Goal: Information Seeking & Learning: Learn about a topic

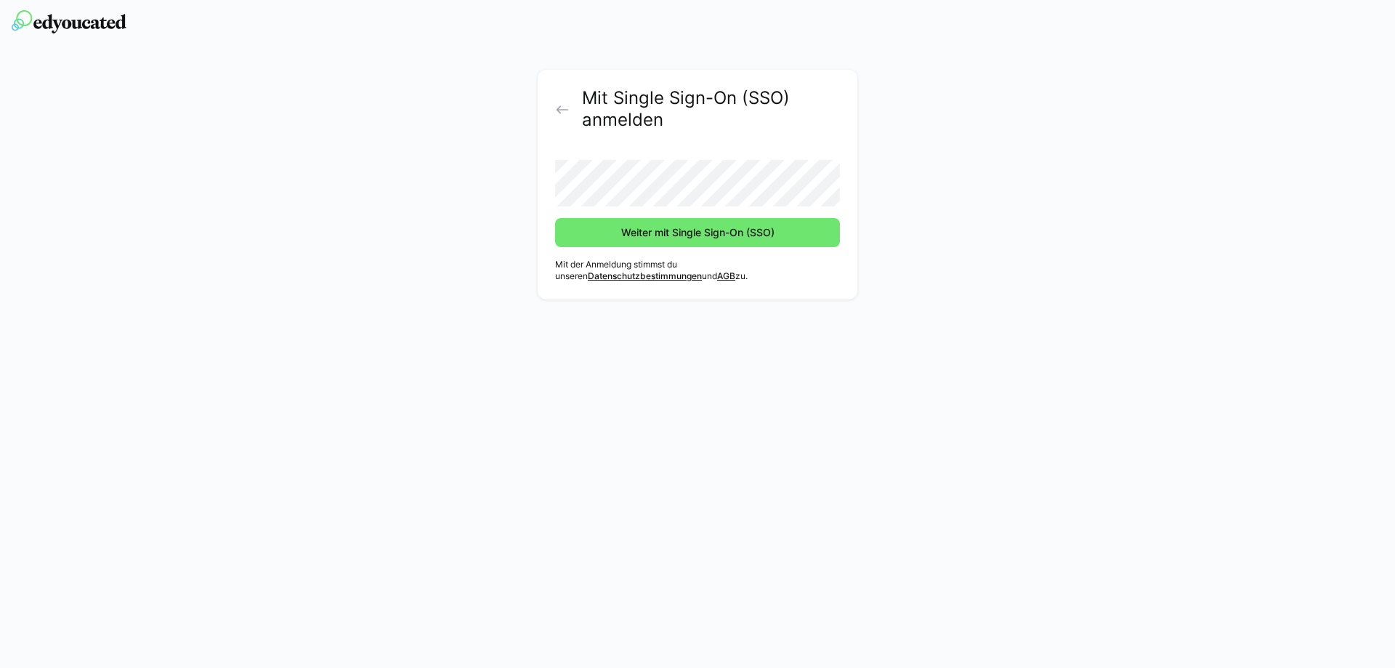
click at [555, 218] on button "Weiter mit Single Sign-On (SSO)" at bounding box center [697, 232] width 285 height 29
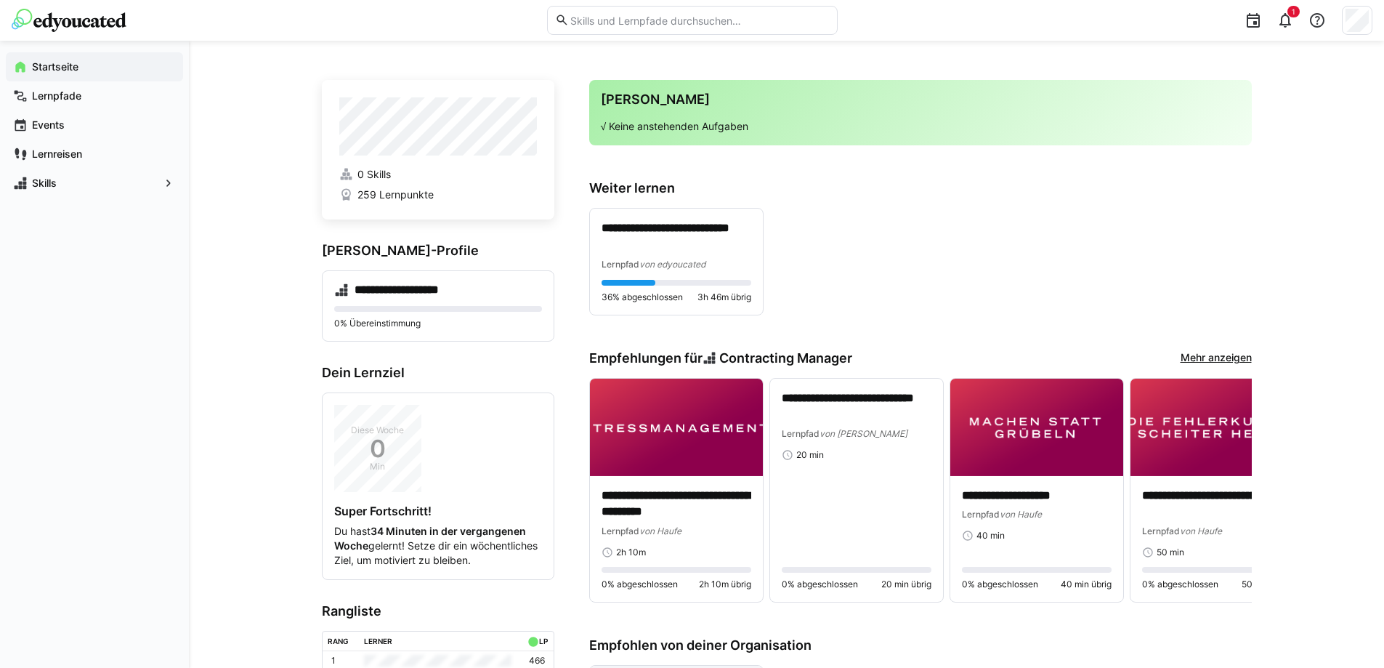
click at [819, 270] on div "**********" at bounding box center [920, 262] width 663 height 108
click at [900, 275] on div "**********" at bounding box center [920, 262] width 663 height 108
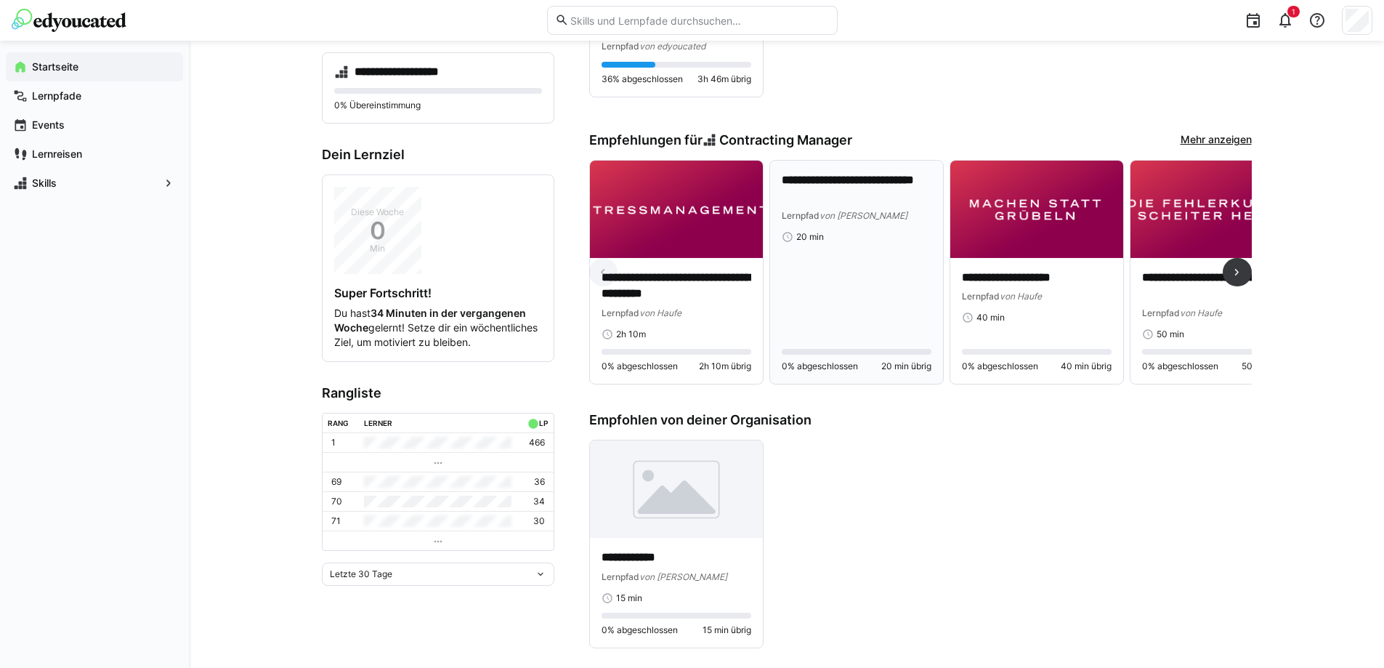
scroll to position [363, 0]
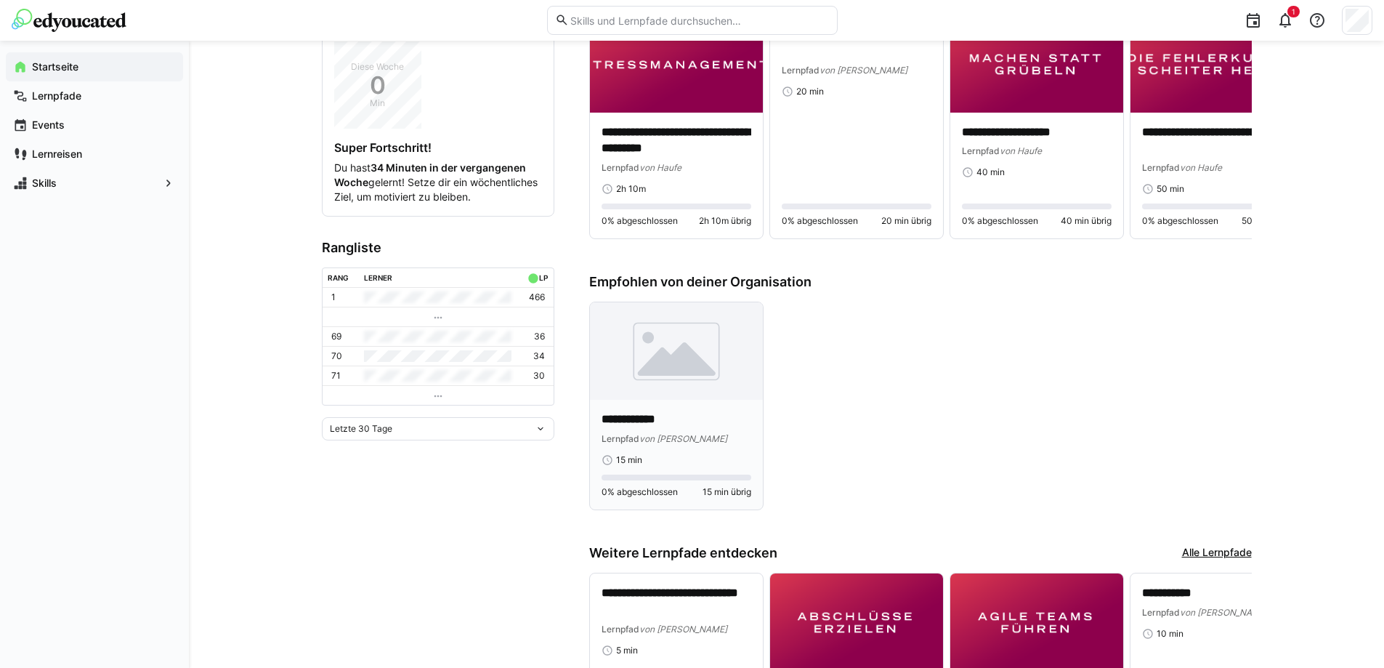
click at [678, 374] on img at bounding box center [676, 350] width 173 height 97
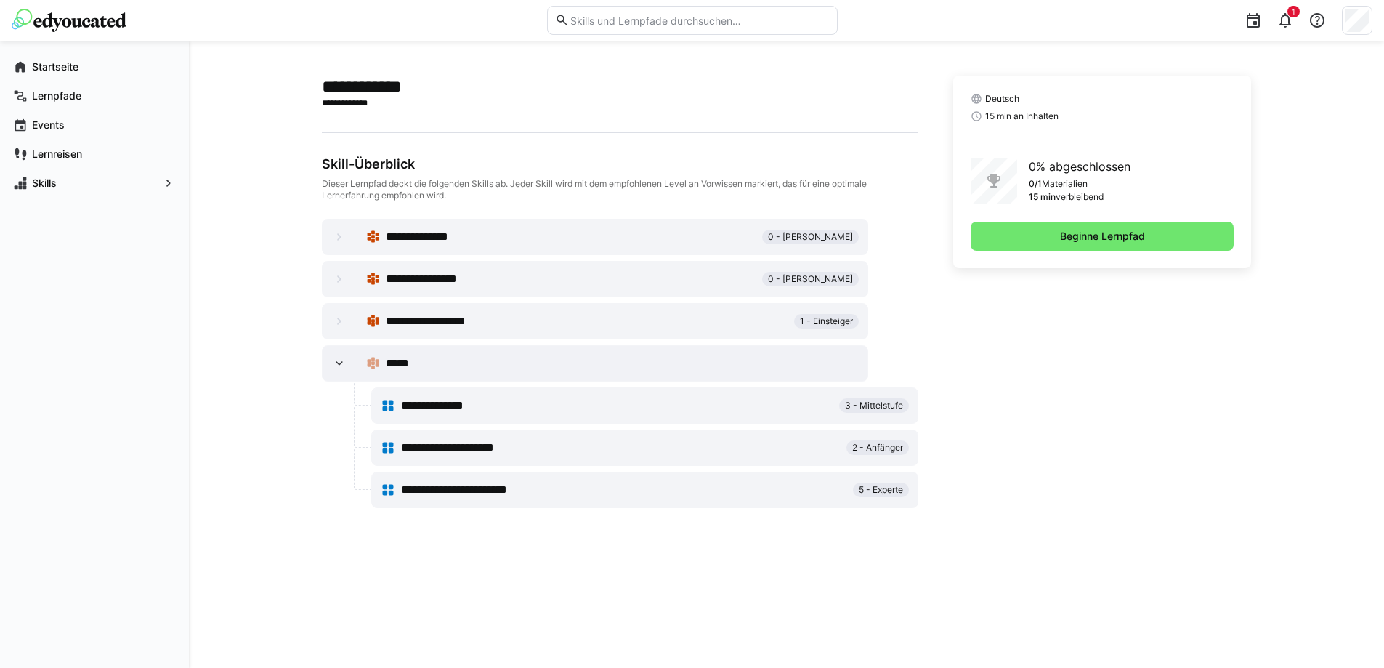
click at [126, 15] on img at bounding box center [69, 20] width 115 height 23
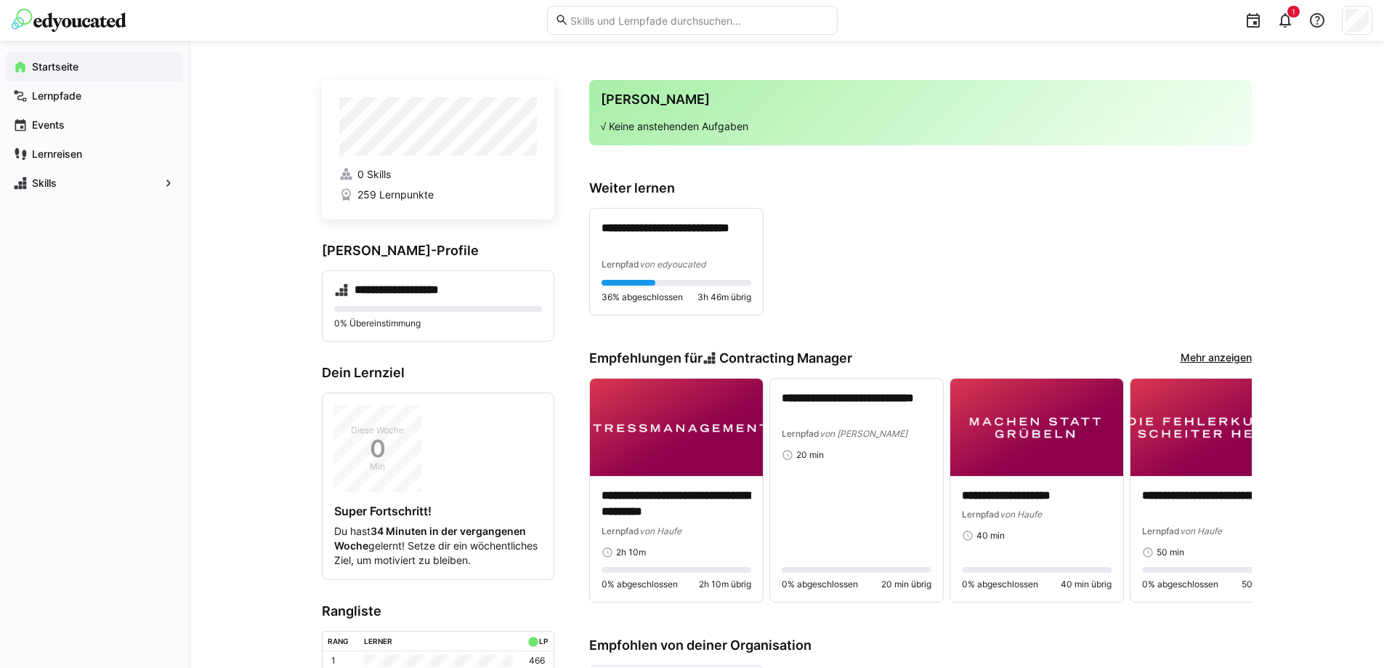
drag, startPoint x: 945, startPoint y: 233, endPoint x: 932, endPoint y: 236, distance: 13.4
click at [944, 234] on div "**********" at bounding box center [920, 262] width 663 height 108
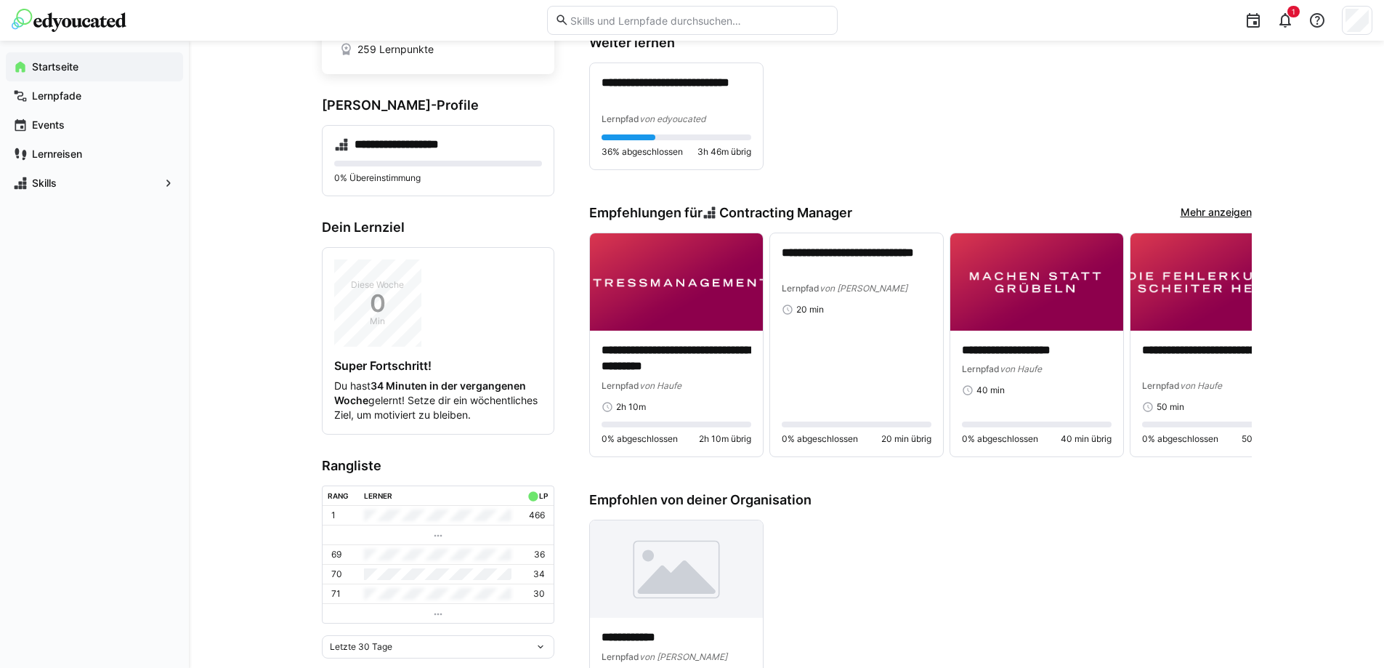
scroll to position [291, 0]
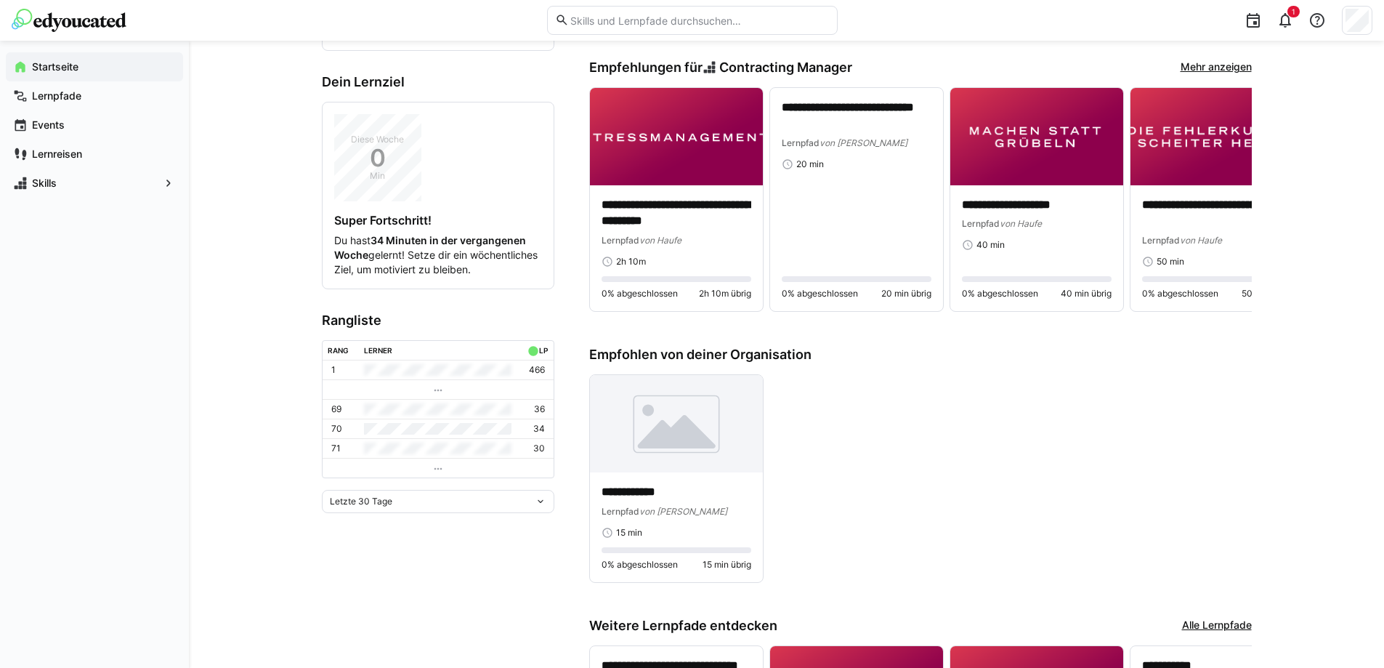
click at [1372, 431] on div "**********" at bounding box center [786, 337] width 1195 height 1174
click at [1306, 429] on div "**********" at bounding box center [786, 337] width 1195 height 1174
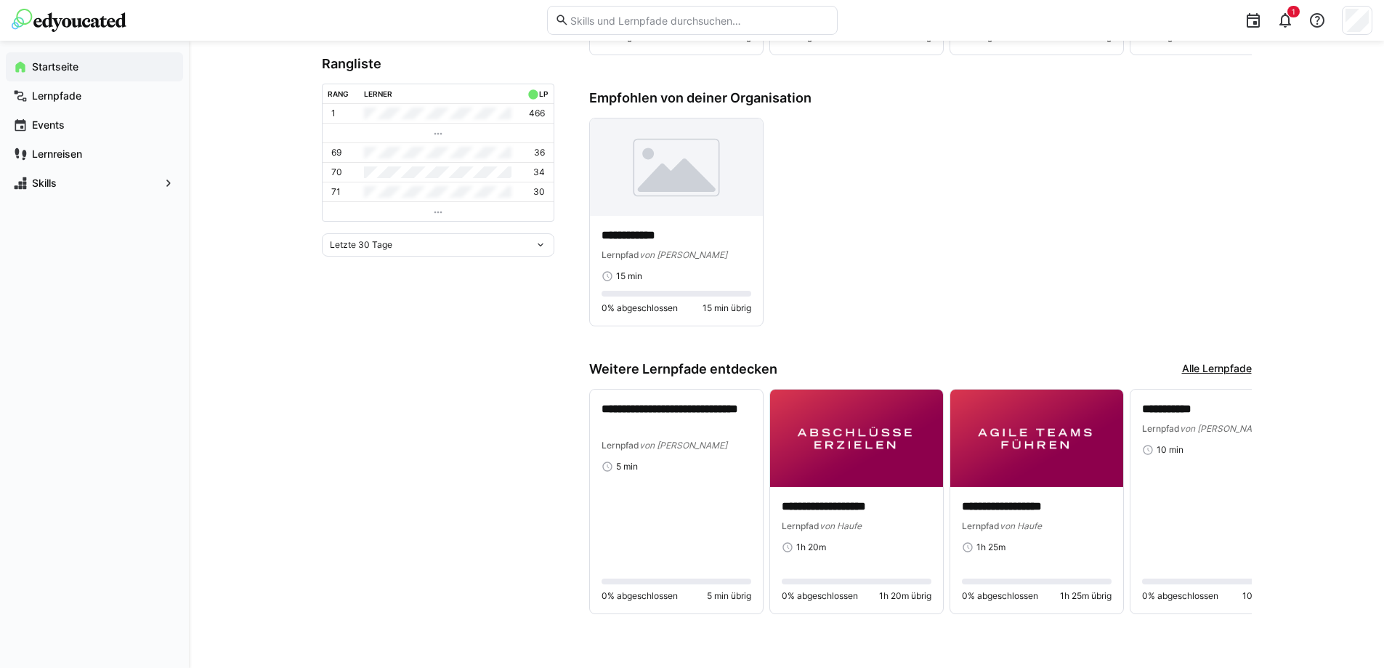
scroll to position [329, 0]
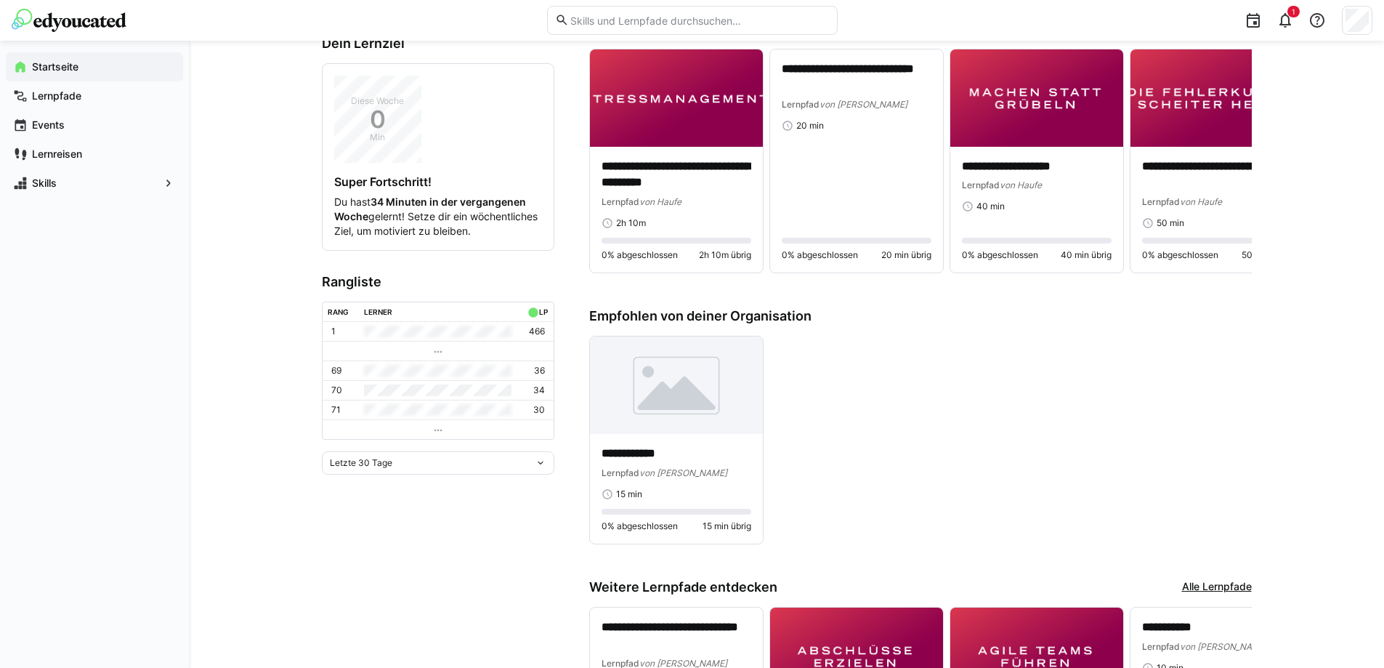
click at [1320, 419] on div "**********" at bounding box center [786, 299] width 1195 height 1174
click at [1290, 30] on div "1" at bounding box center [1285, 20] width 29 height 29
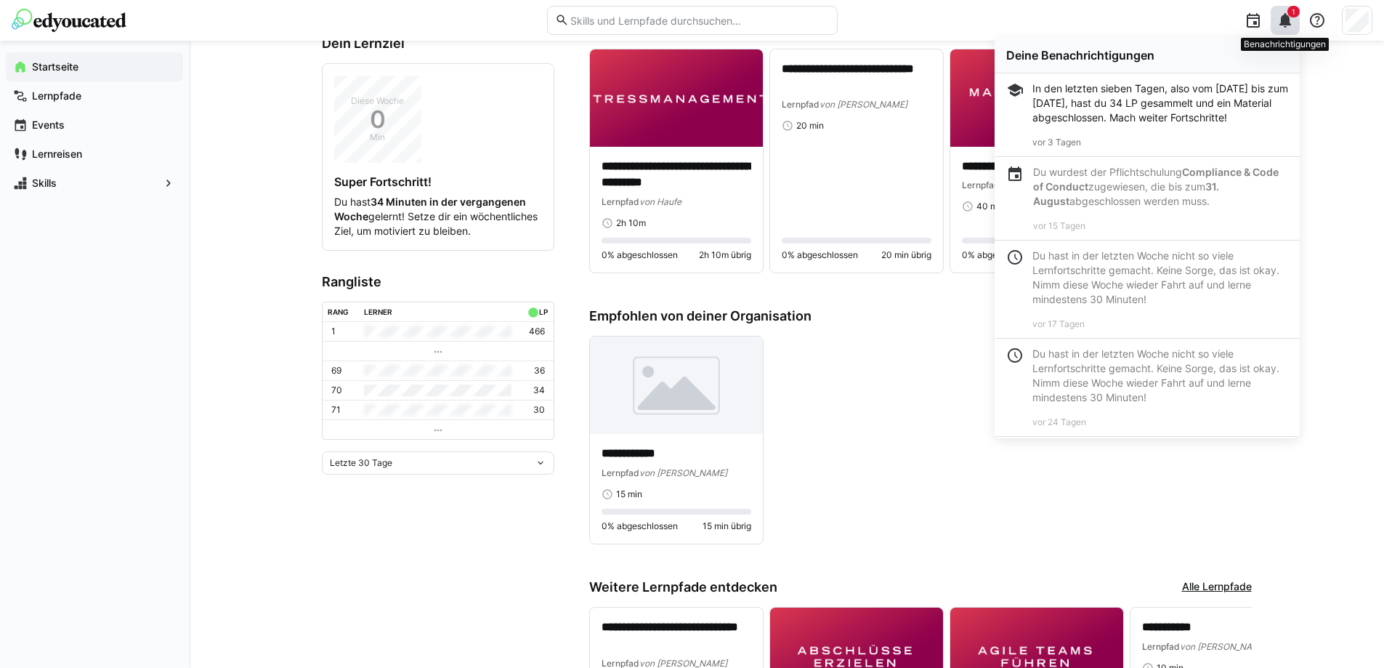
click at [1290, 25] on eds-icon at bounding box center [1285, 20] width 17 height 17
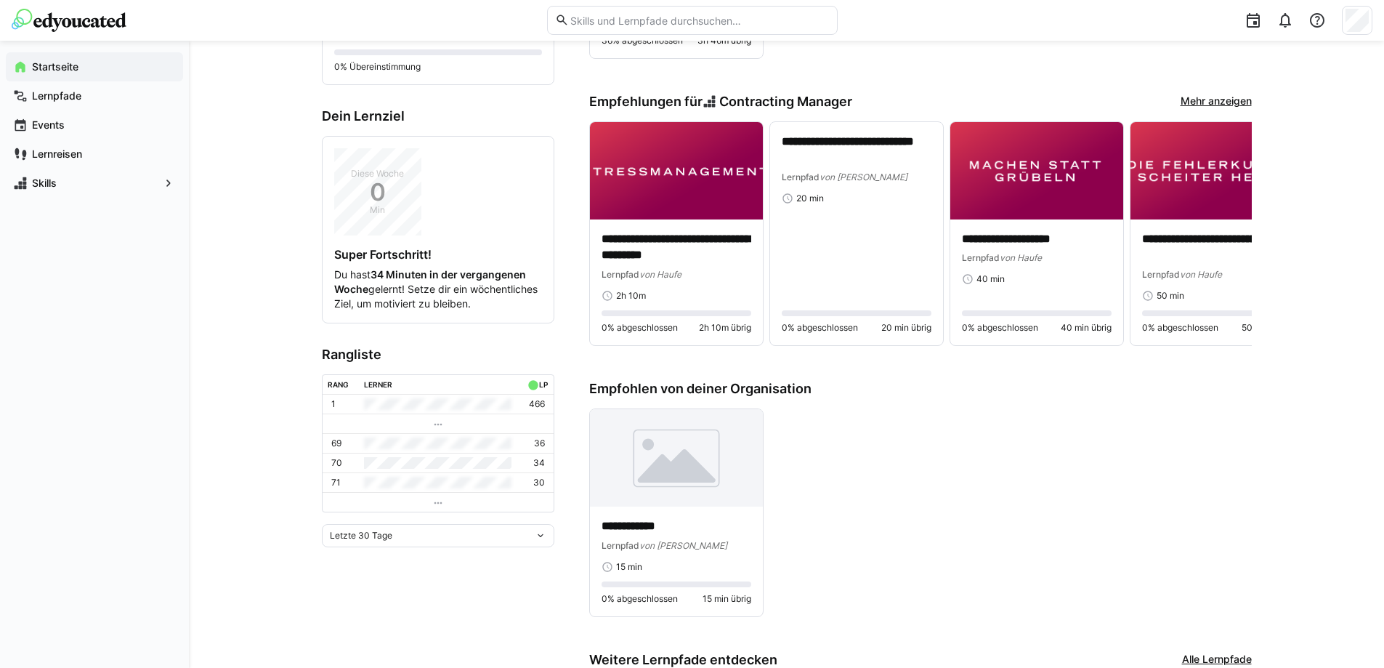
scroll to position [184, 0]
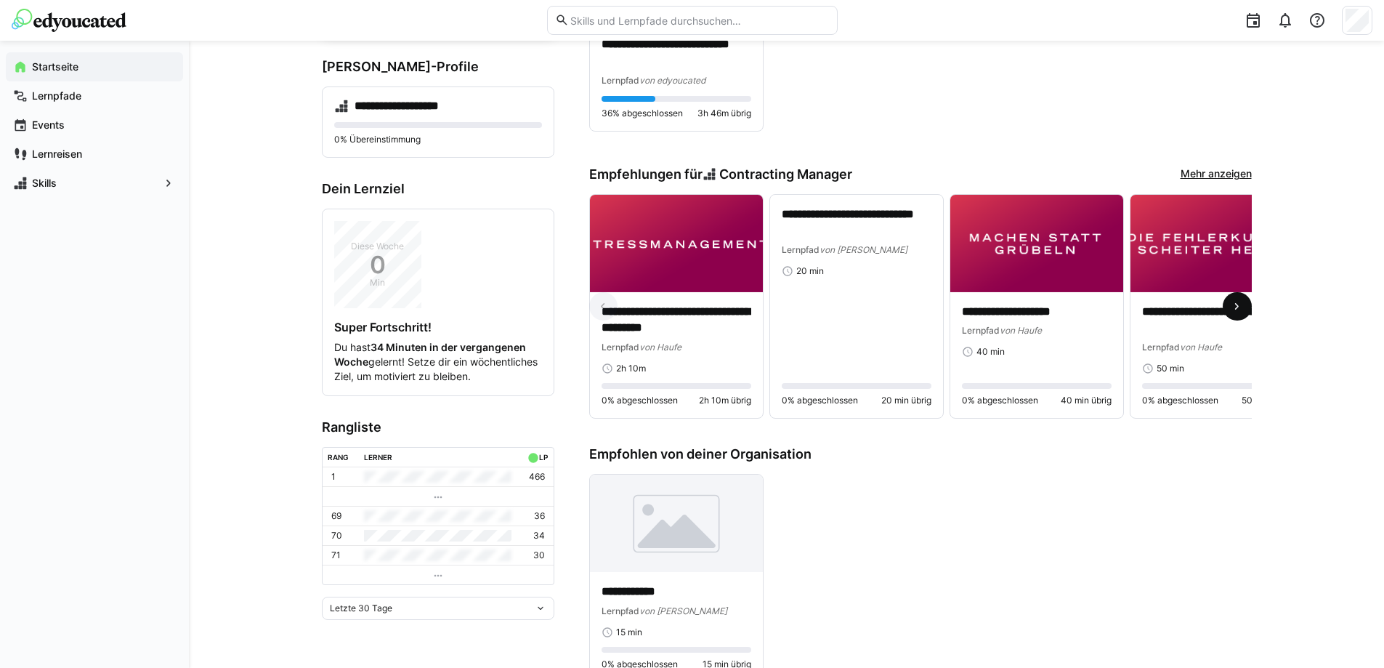
click at [1245, 302] on span at bounding box center [1237, 306] width 29 height 29
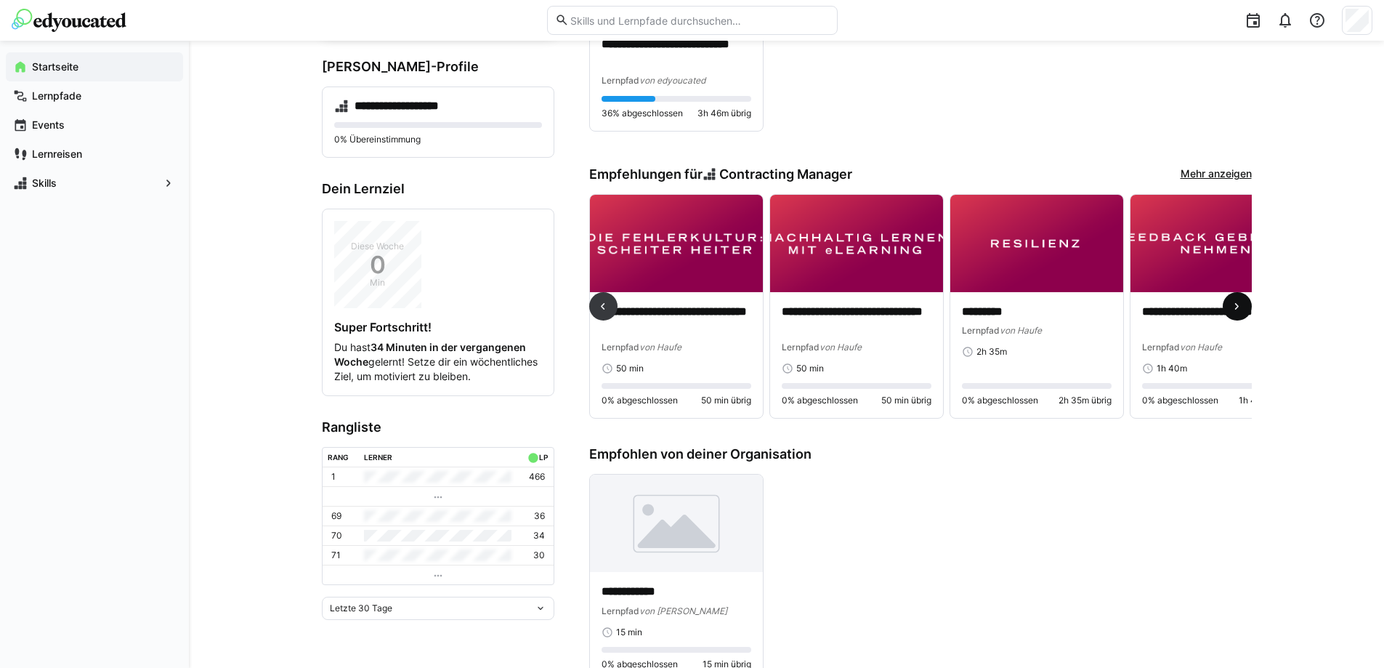
click at [1237, 303] on eds-icon at bounding box center [1237, 306] width 15 height 15
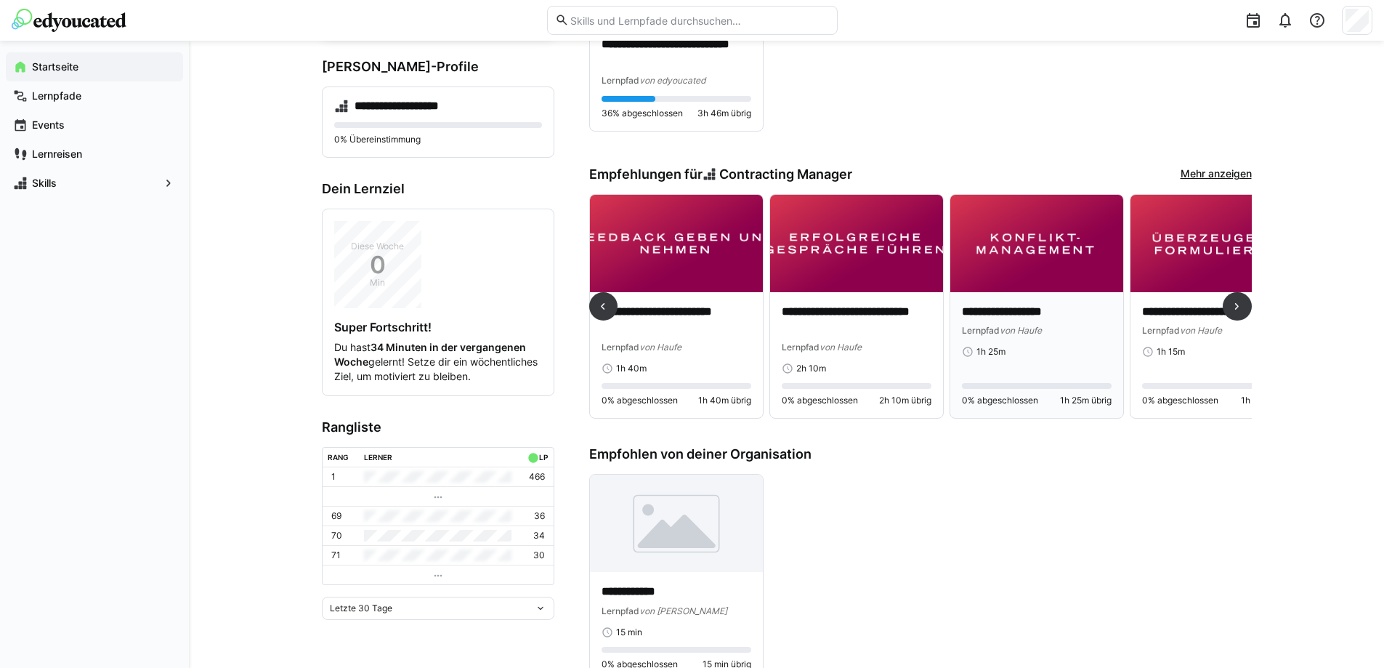
click at [1004, 323] on div "Lernpfad von Haufe" at bounding box center [1037, 330] width 150 height 15
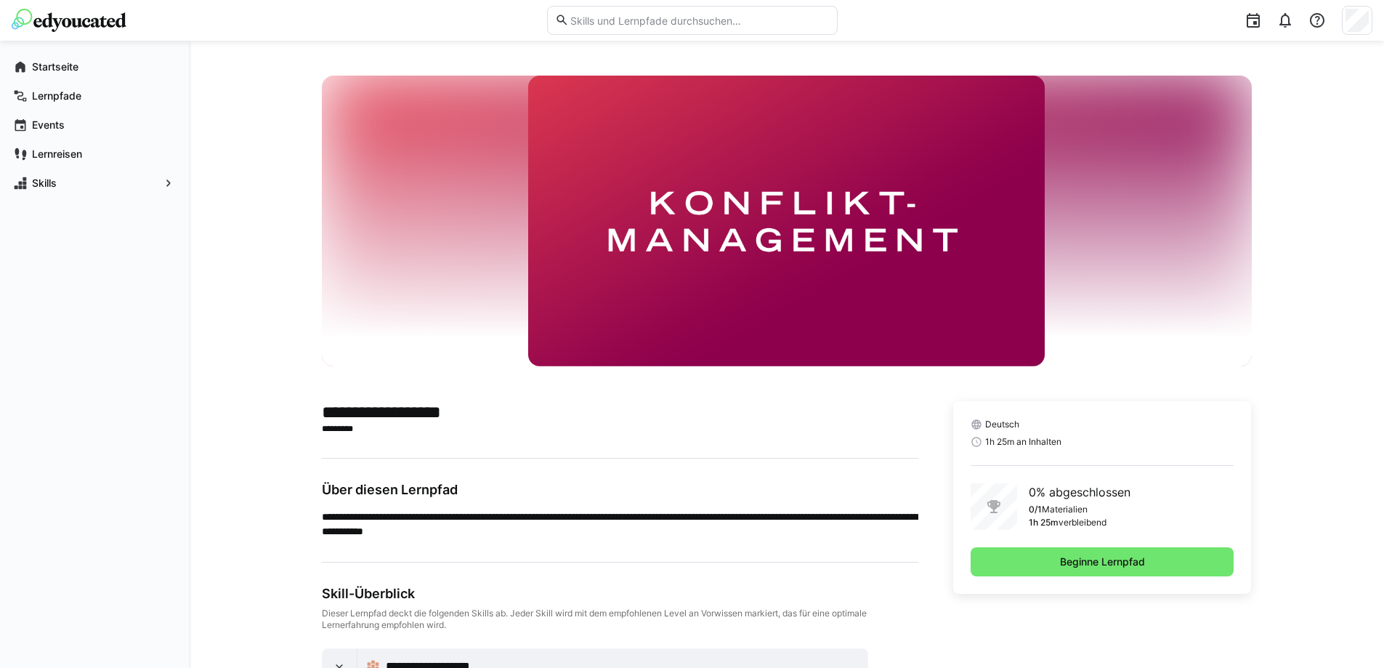
scroll to position [73, 0]
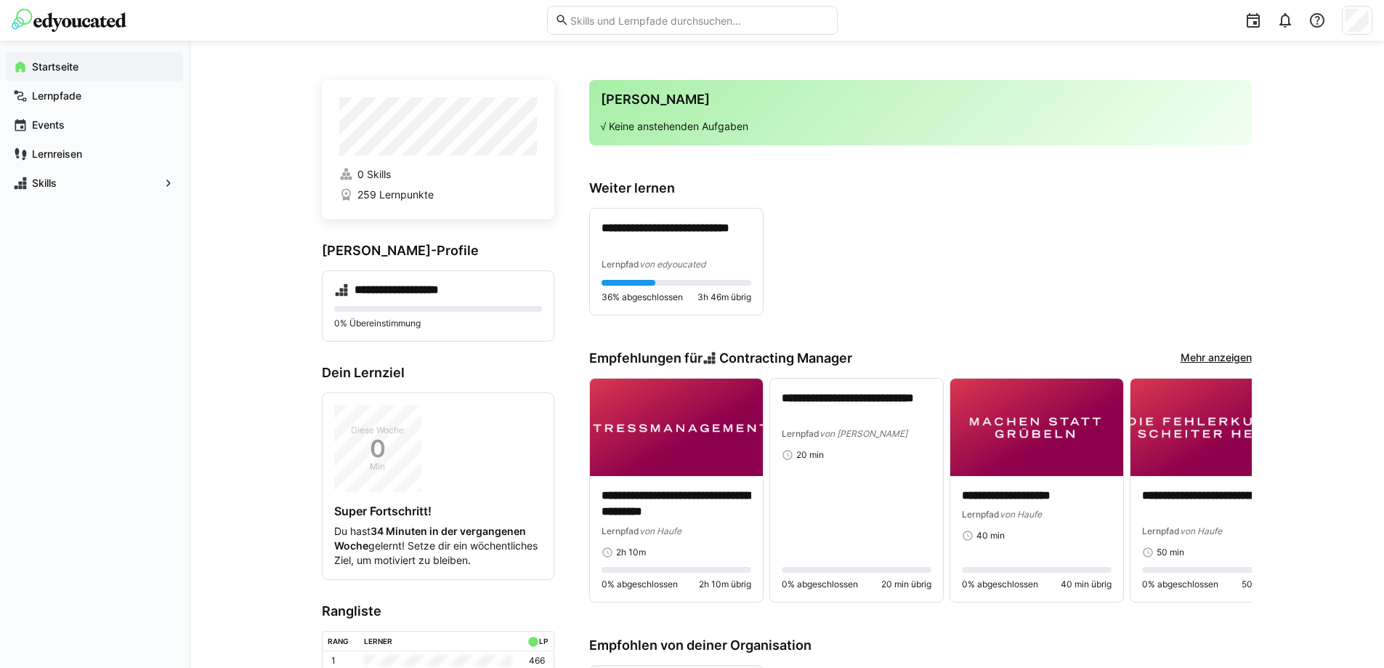
click at [700, 13] on eds-input at bounding box center [692, 20] width 291 height 29
type input "b"
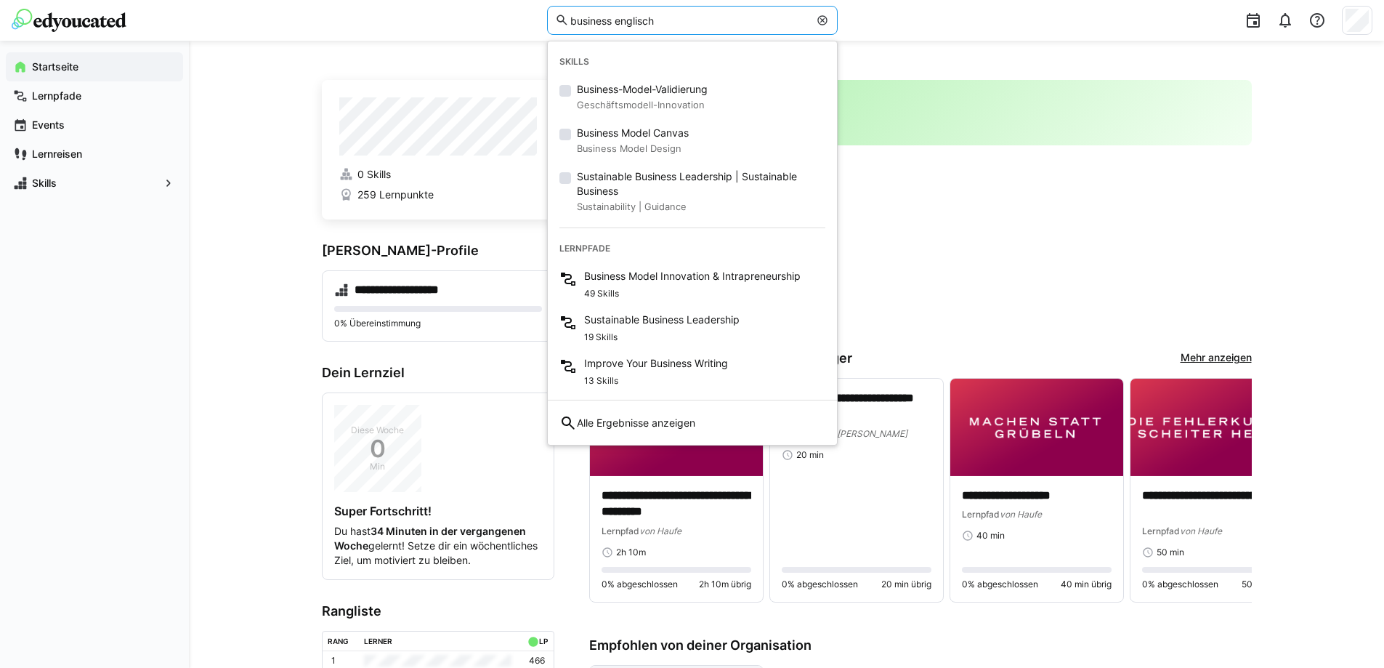
type input "business englisch"
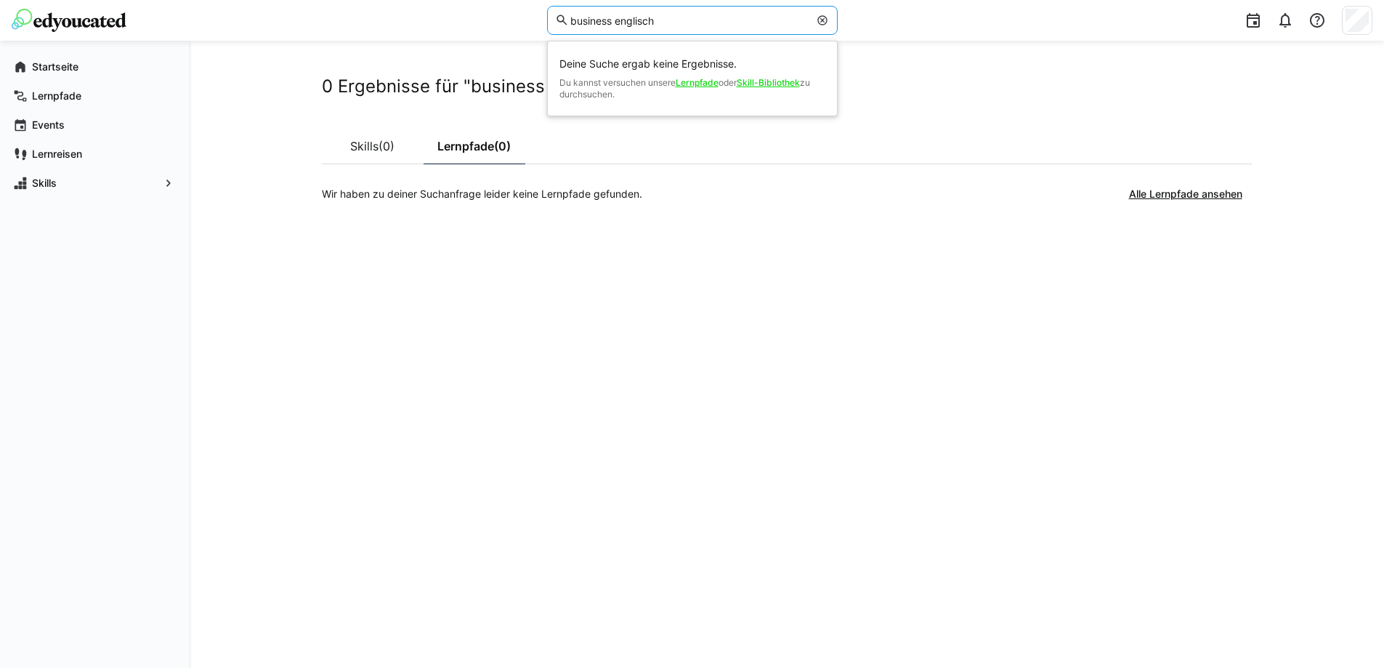
click at [637, 17] on input "business englisch" at bounding box center [689, 20] width 240 height 13
click at [88, 10] on img at bounding box center [69, 20] width 115 height 23
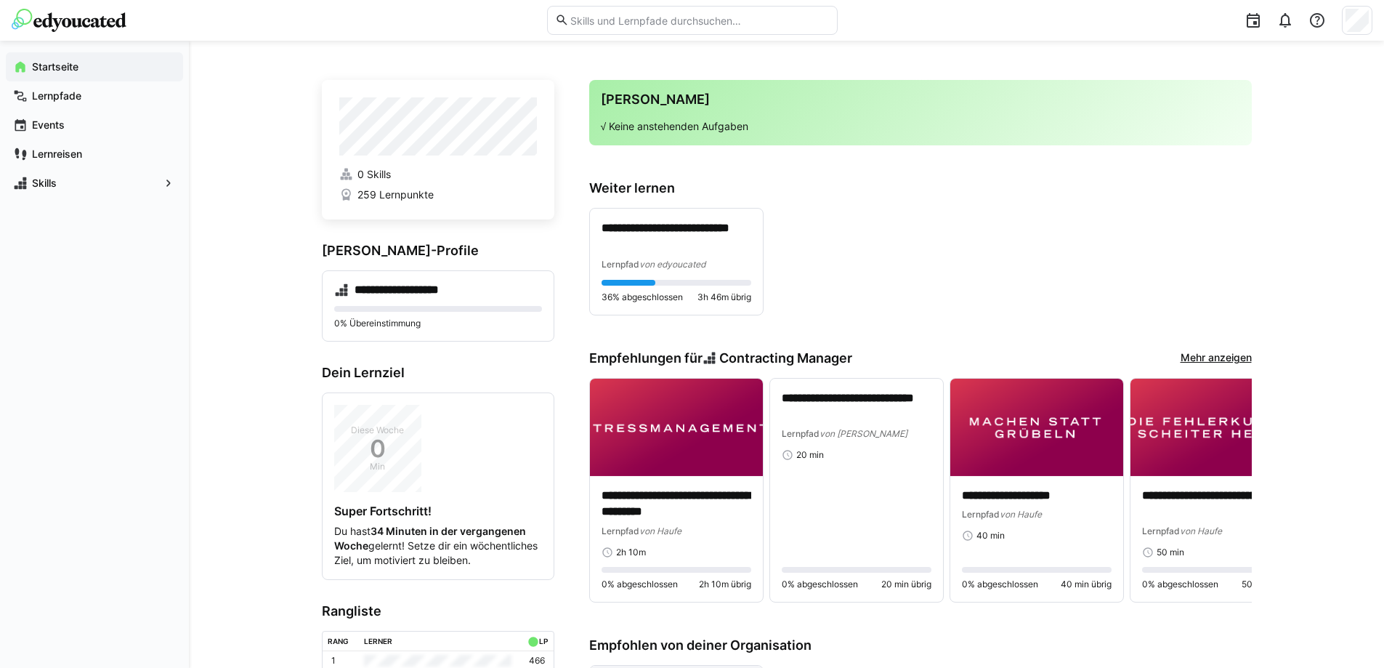
click at [1327, 456] on div "**********" at bounding box center [786, 628] width 1195 height 1174
click at [1200, 355] on link "Mehr anzeigen" at bounding box center [1216, 358] width 71 height 16
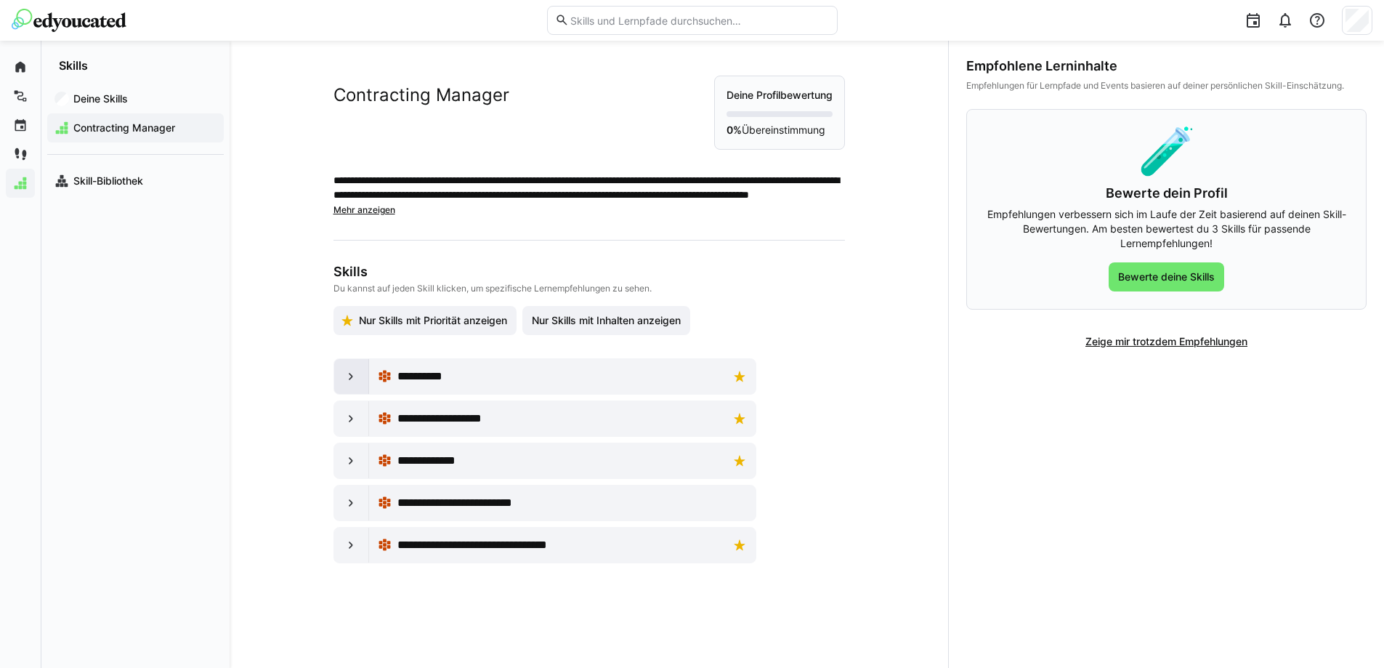
click at [358, 371] on div at bounding box center [351, 376] width 35 height 35
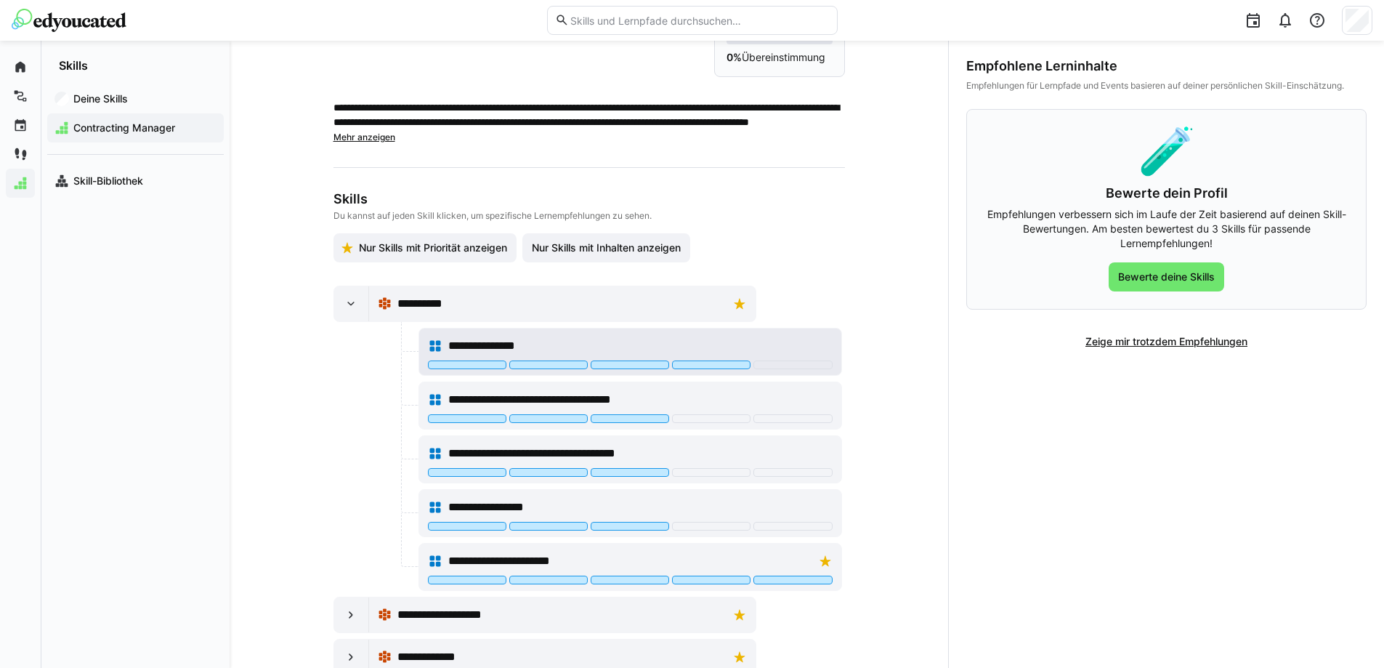
scroll to position [199, 0]
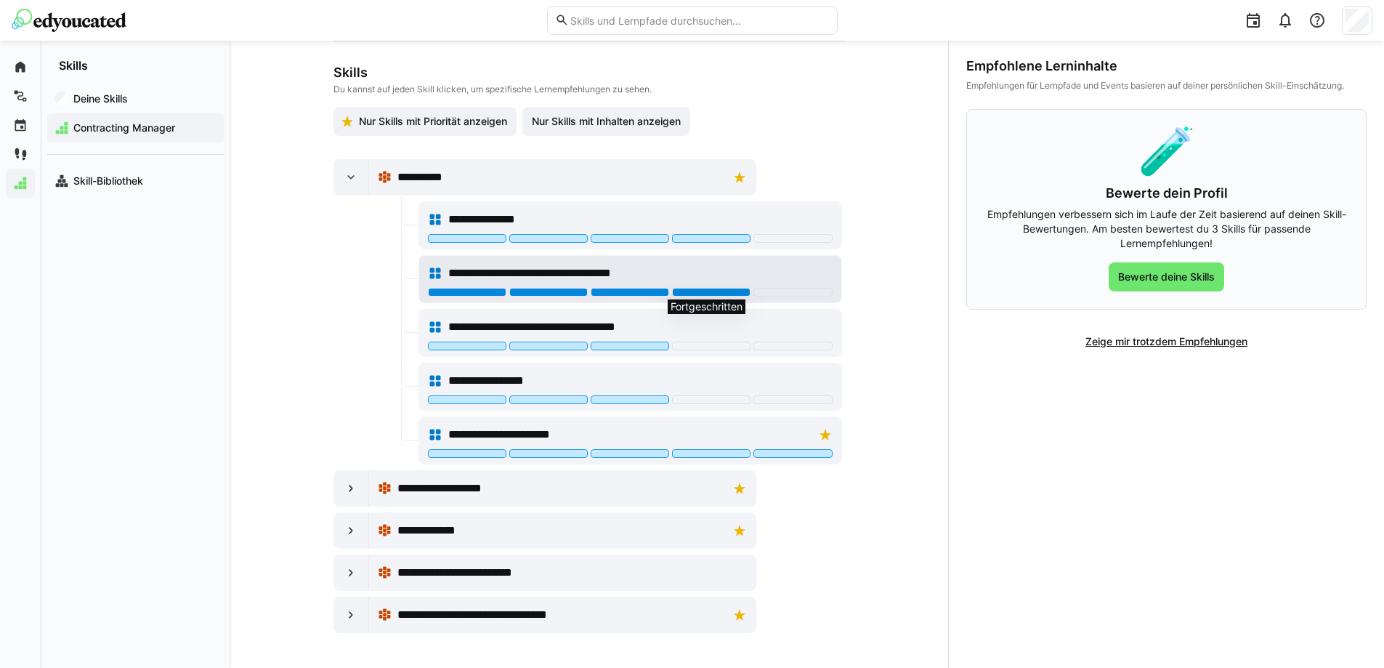
click at [693, 291] on div at bounding box center [711, 292] width 78 height 9
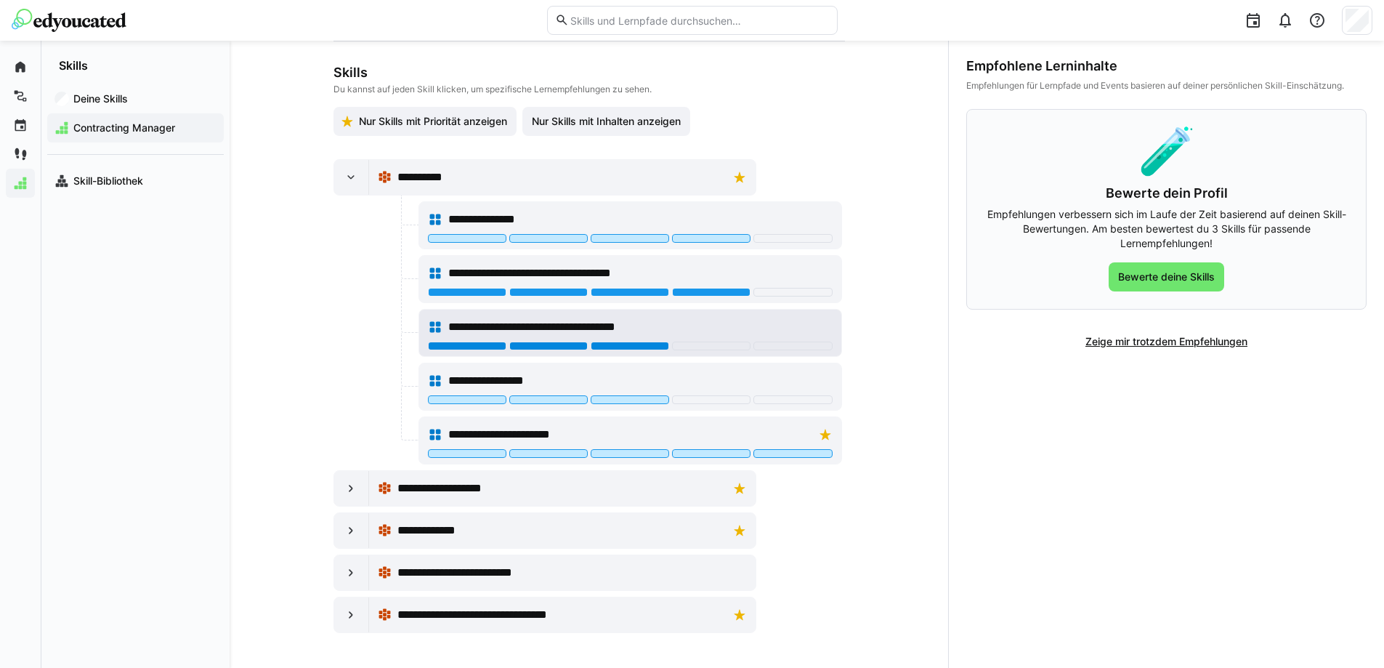
click at [626, 346] on div at bounding box center [630, 346] width 78 height 9
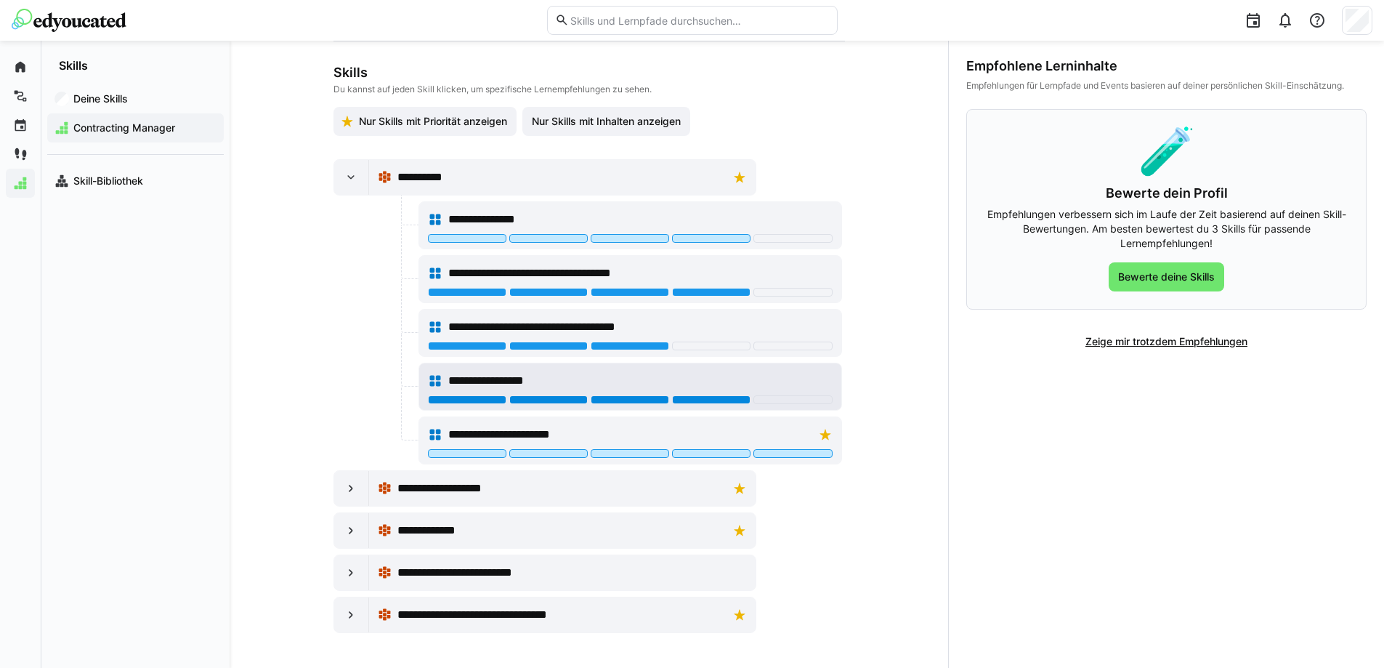
click at [685, 399] on div at bounding box center [711, 399] width 78 height 9
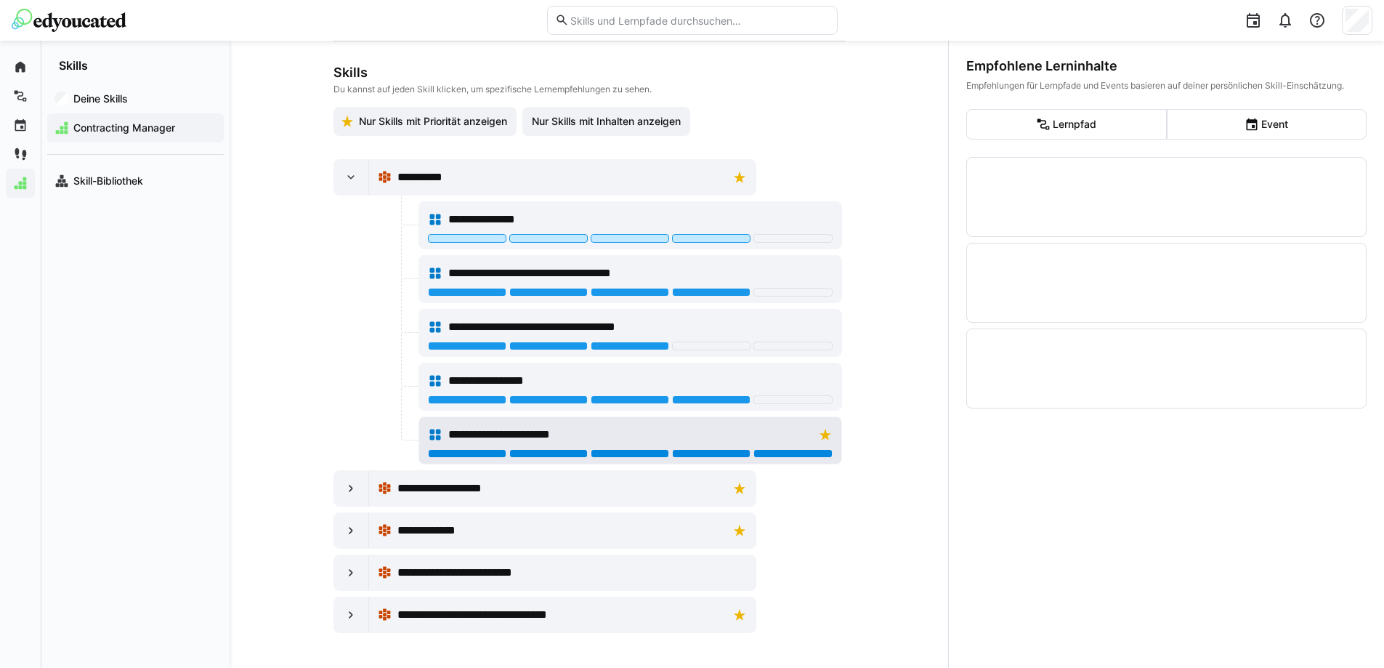
click at [794, 453] on div at bounding box center [793, 453] width 78 height 9
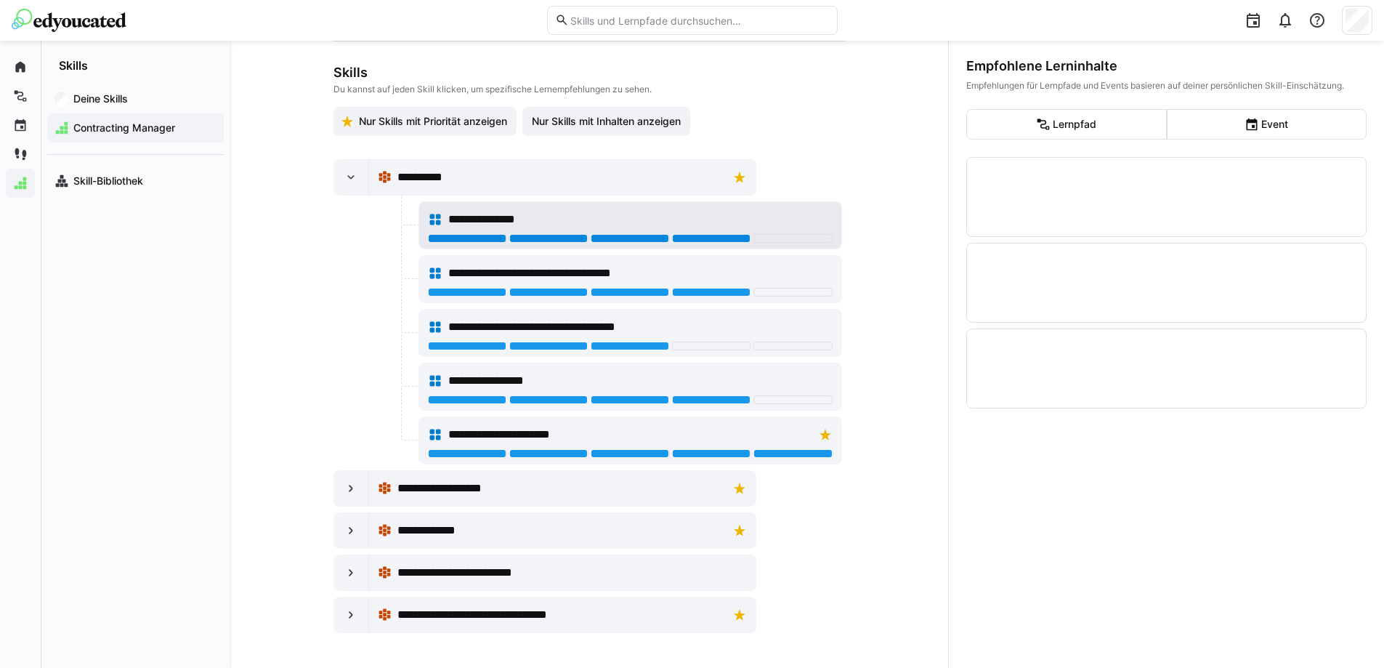
click at [710, 237] on div at bounding box center [711, 238] width 78 height 9
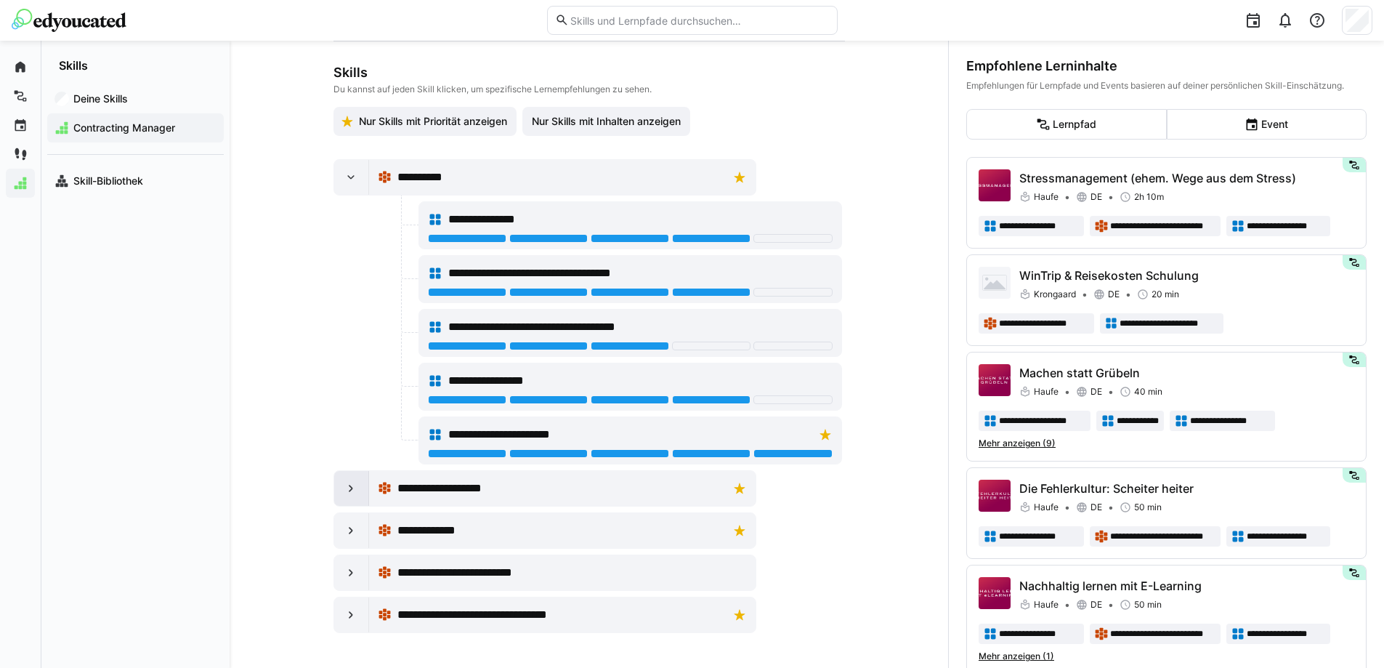
click at [344, 490] on eds-icon at bounding box center [351, 488] width 15 height 15
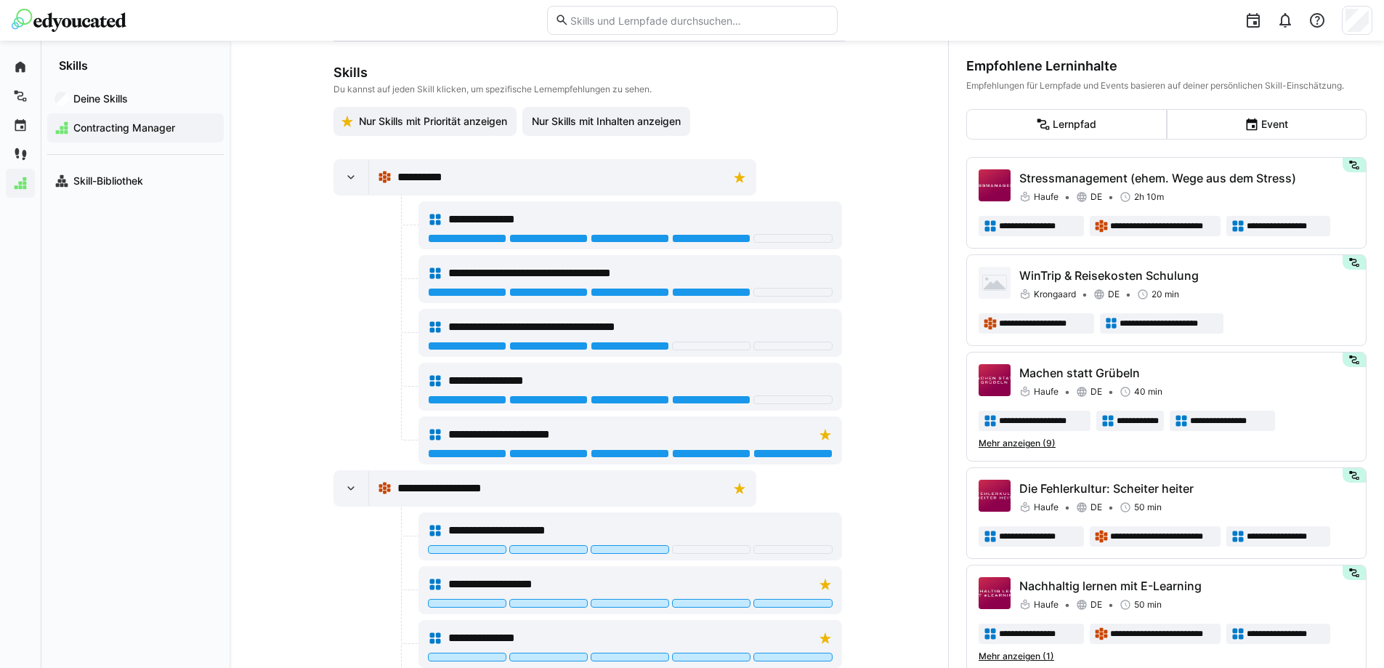
scroll to position [414, 0]
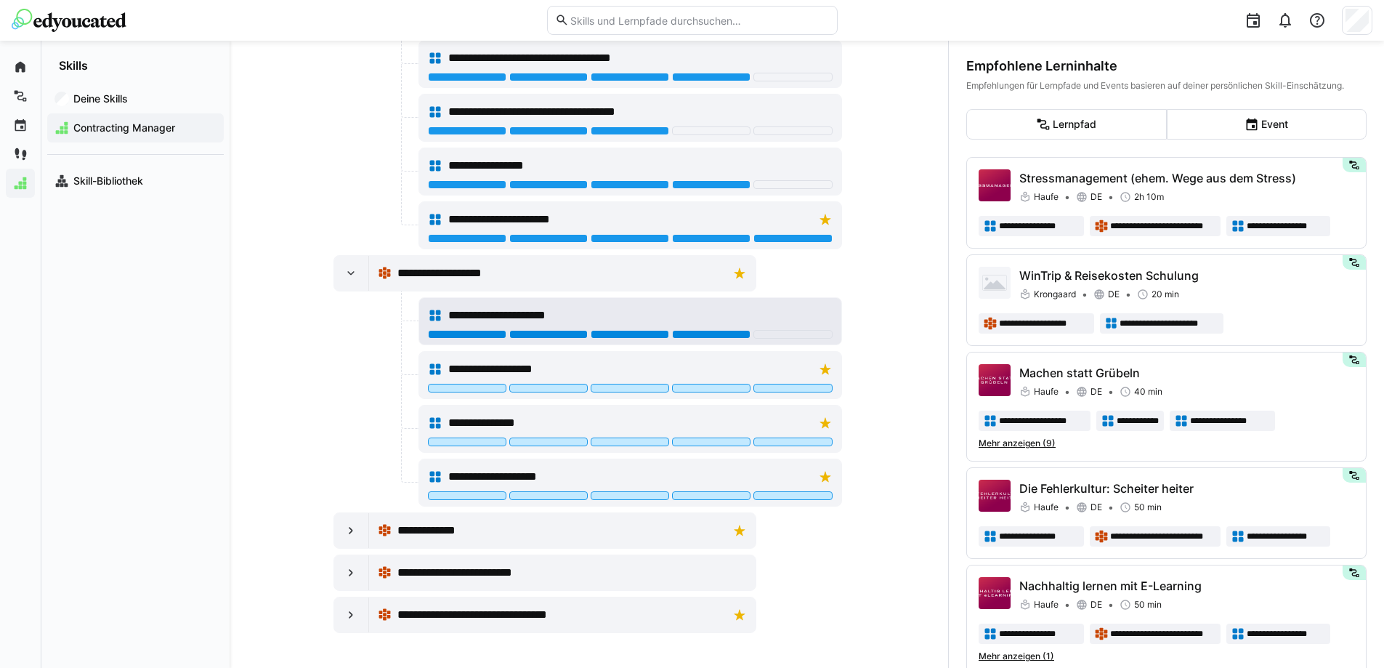
click at [727, 334] on div at bounding box center [711, 334] width 78 height 9
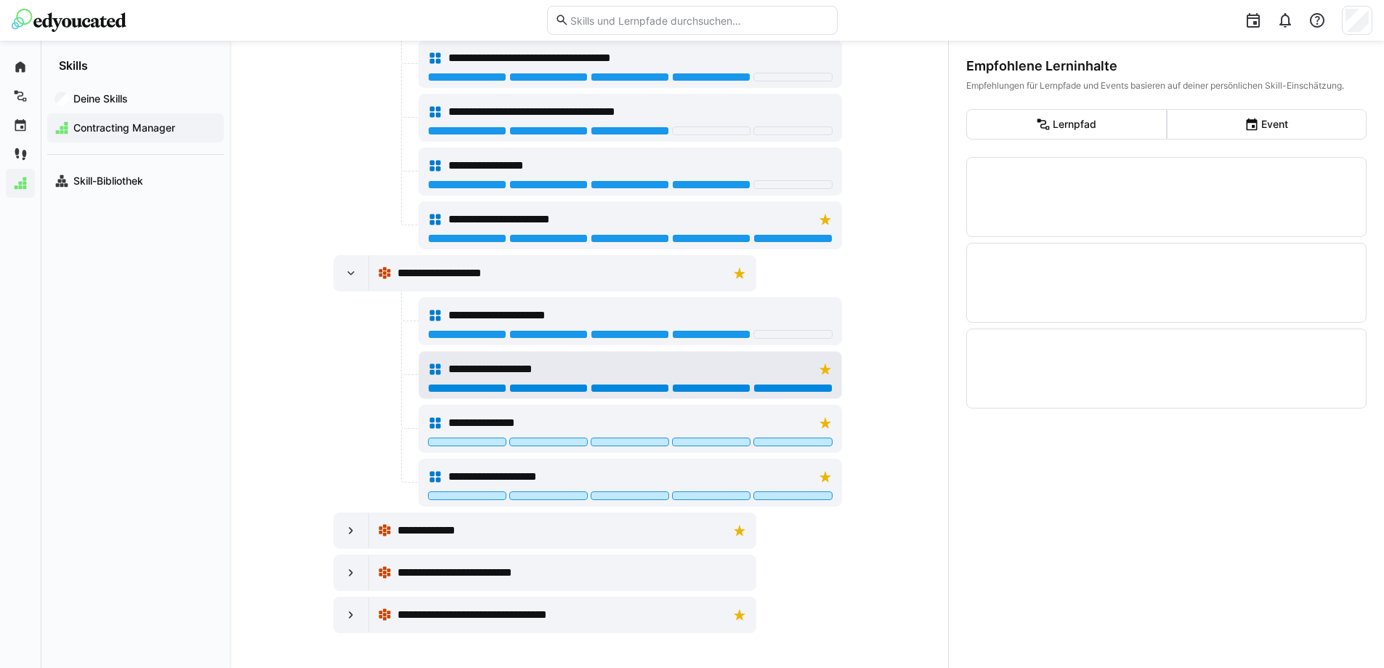
click at [785, 389] on div at bounding box center [793, 388] width 78 height 9
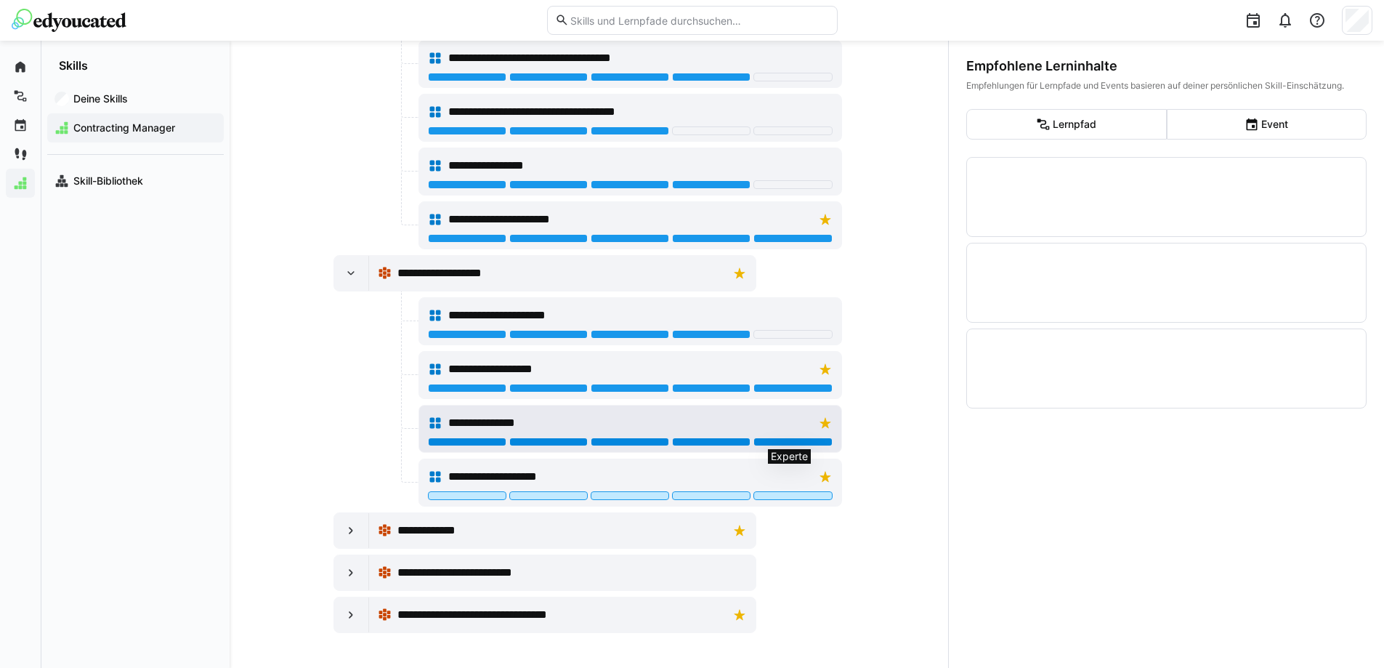
click at [785, 440] on div at bounding box center [793, 441] width 78 height 9
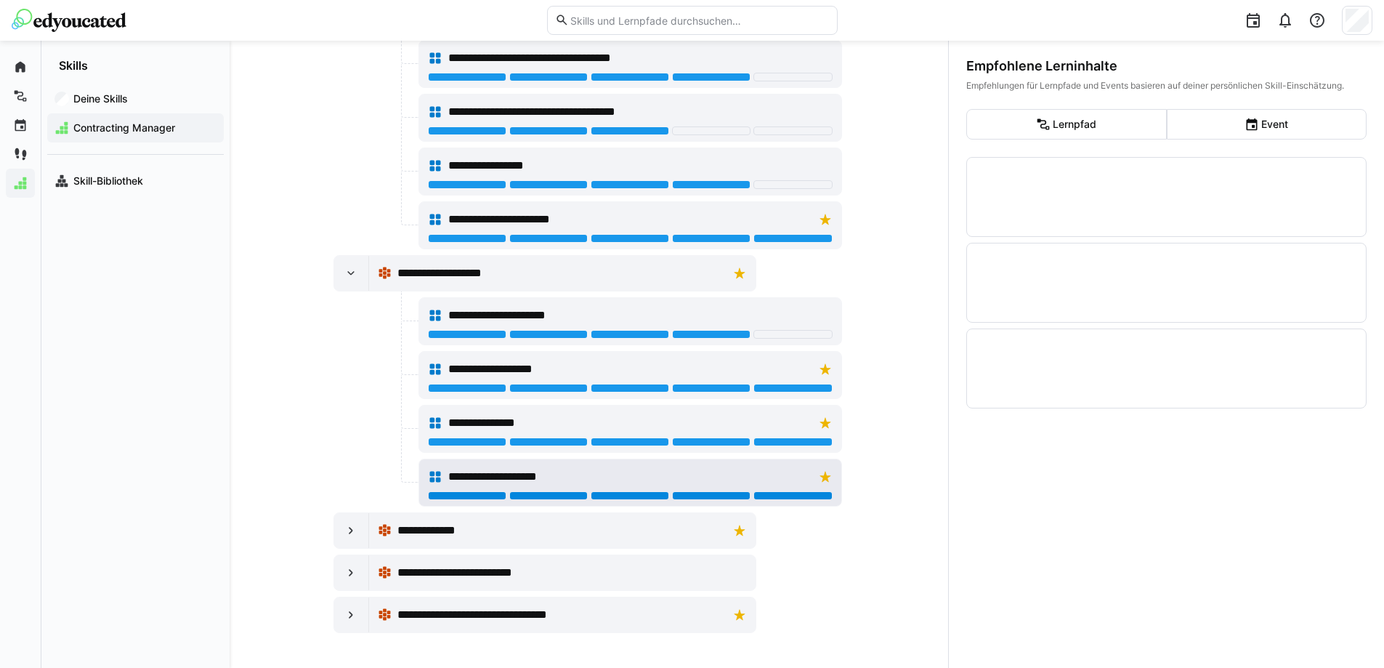
click at [793, 493] on div at bounding box center [793, 495] width 78 height 9
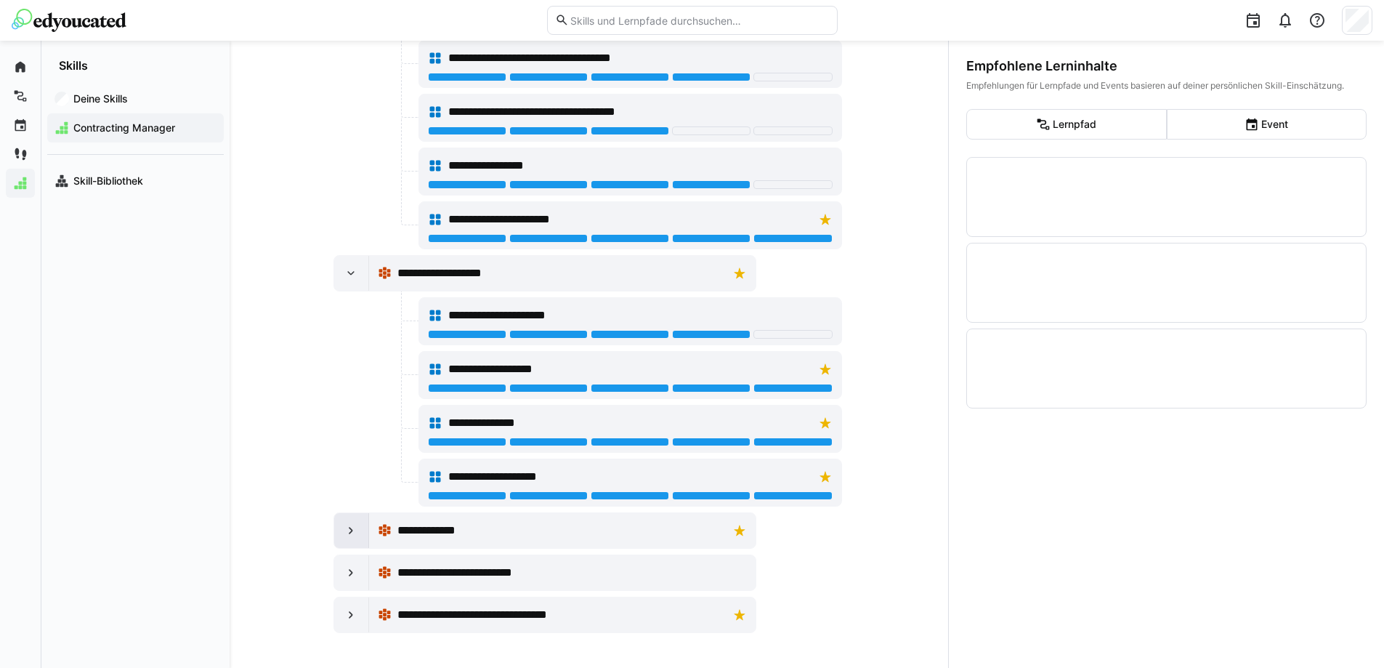
click at [350, 532] on eds-icon at bounding box center [351, 530] width 15 height 15
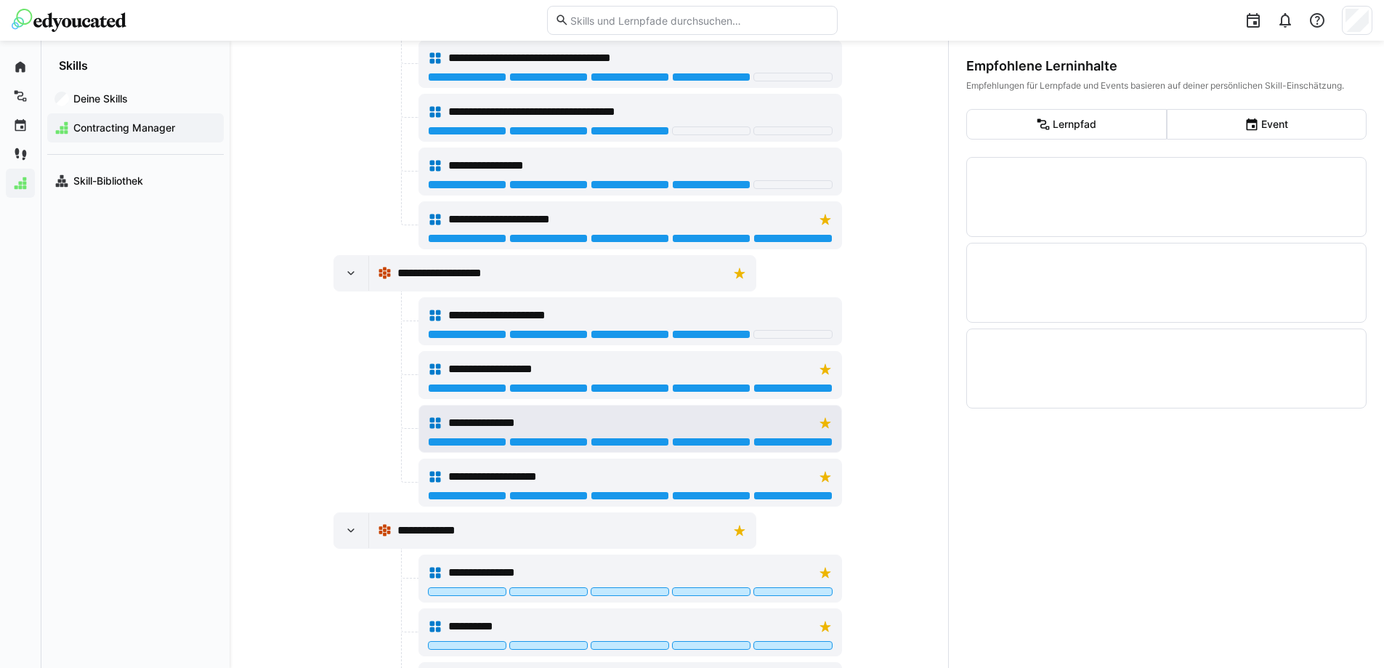
scroll to position [575, 0]
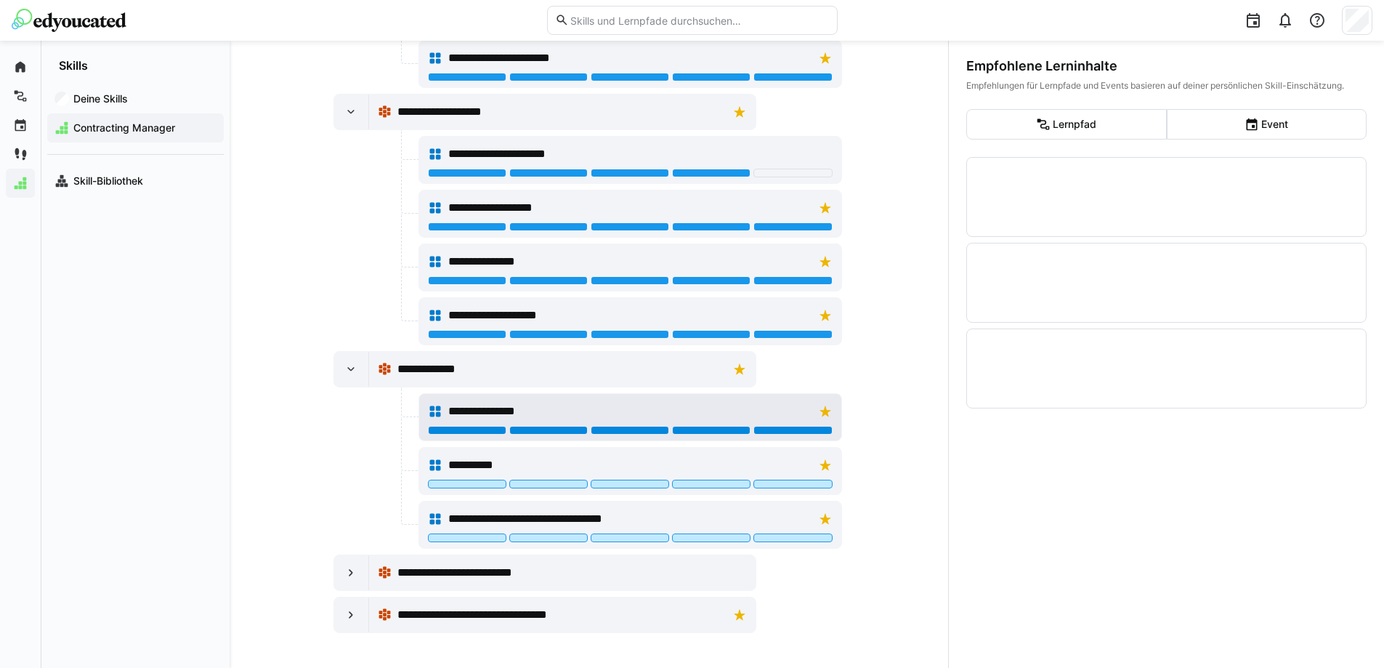
click at [790, 431] on div at bounding box center [793, 430] width 78 height 9
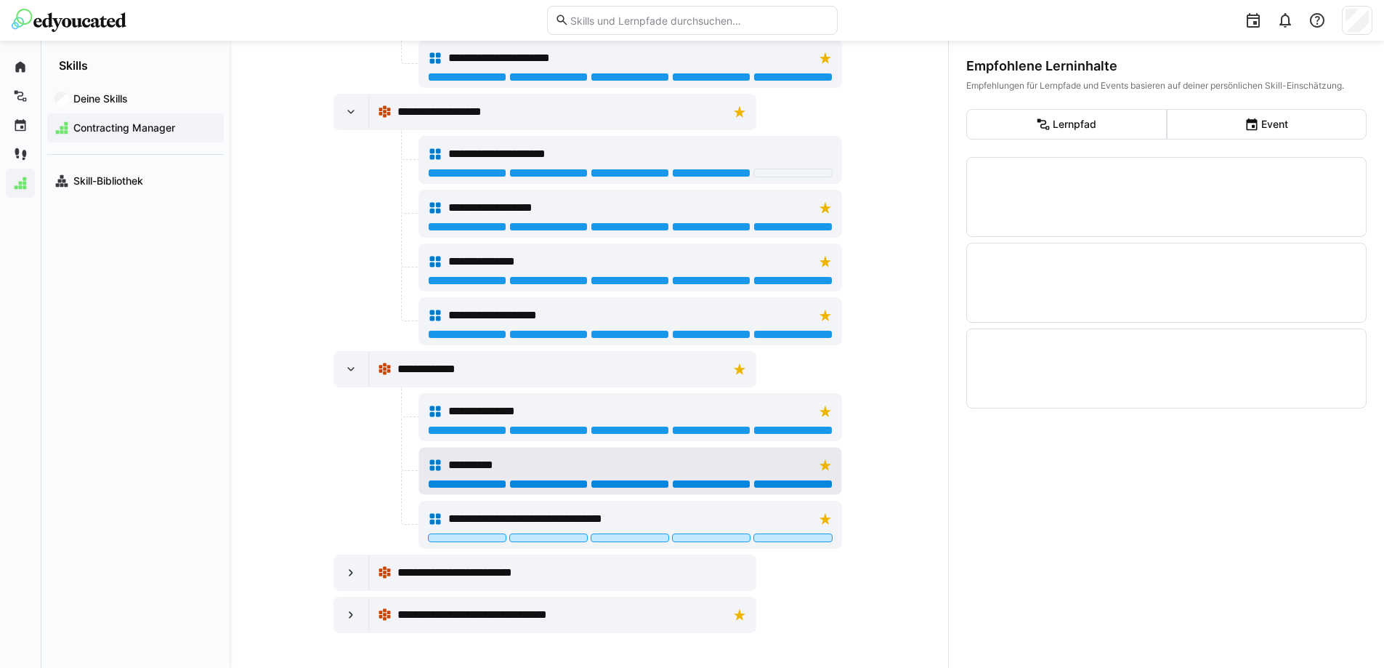
click at [796, 485] on div at bounding box center [793, 484] width 78 height 9
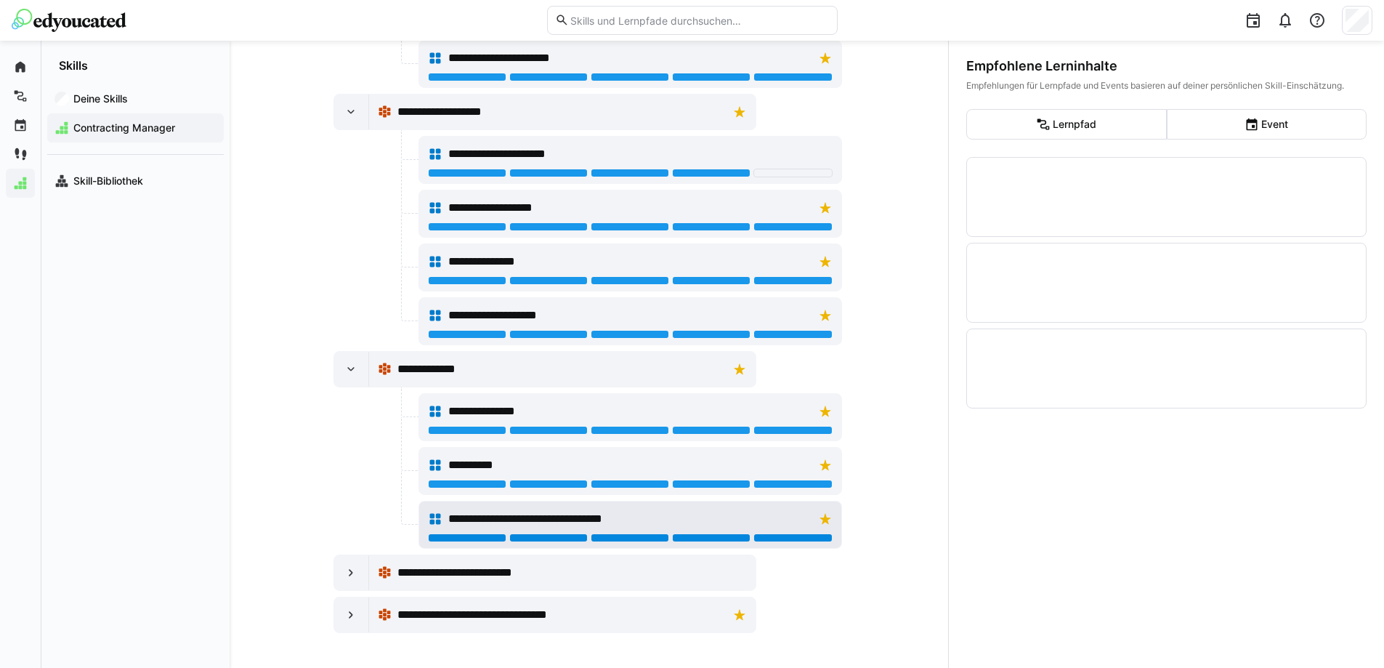
click at [788, 538] on div at bounding box center [793, 537] width 78 height 9
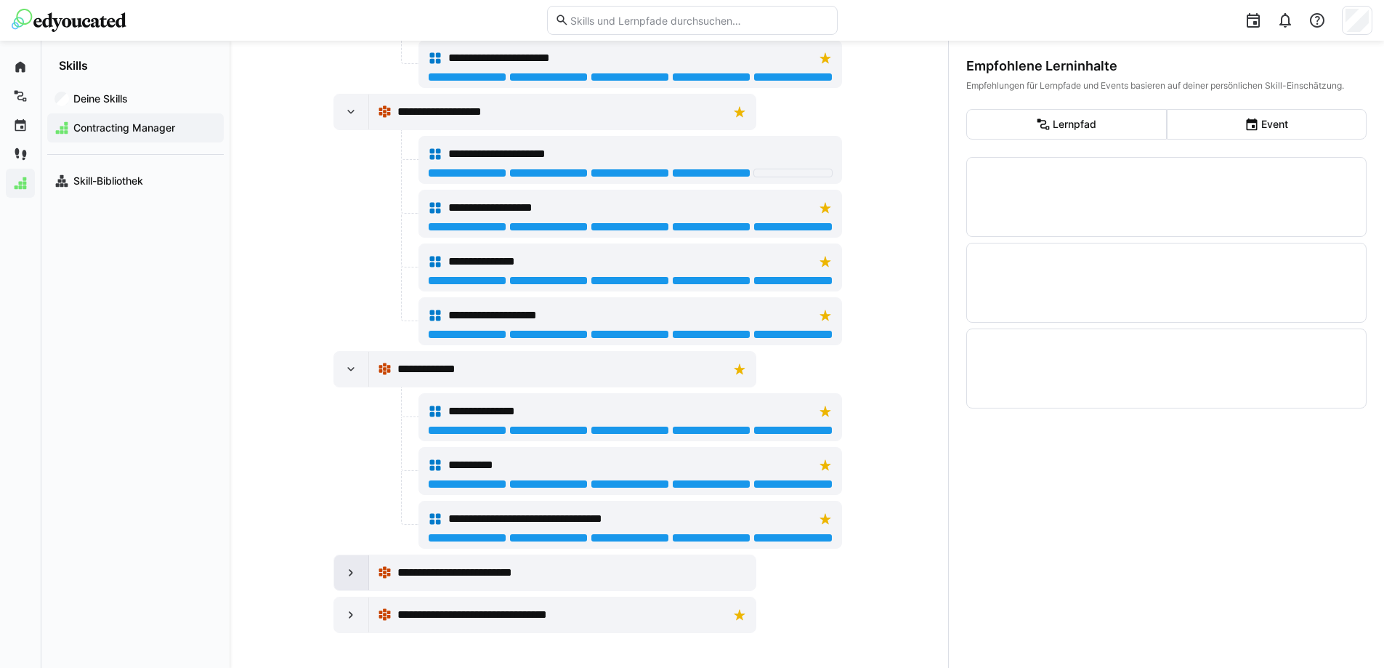
click at [344, 565] on eds-icon at bounding box center [351, 572] width 15 height 15
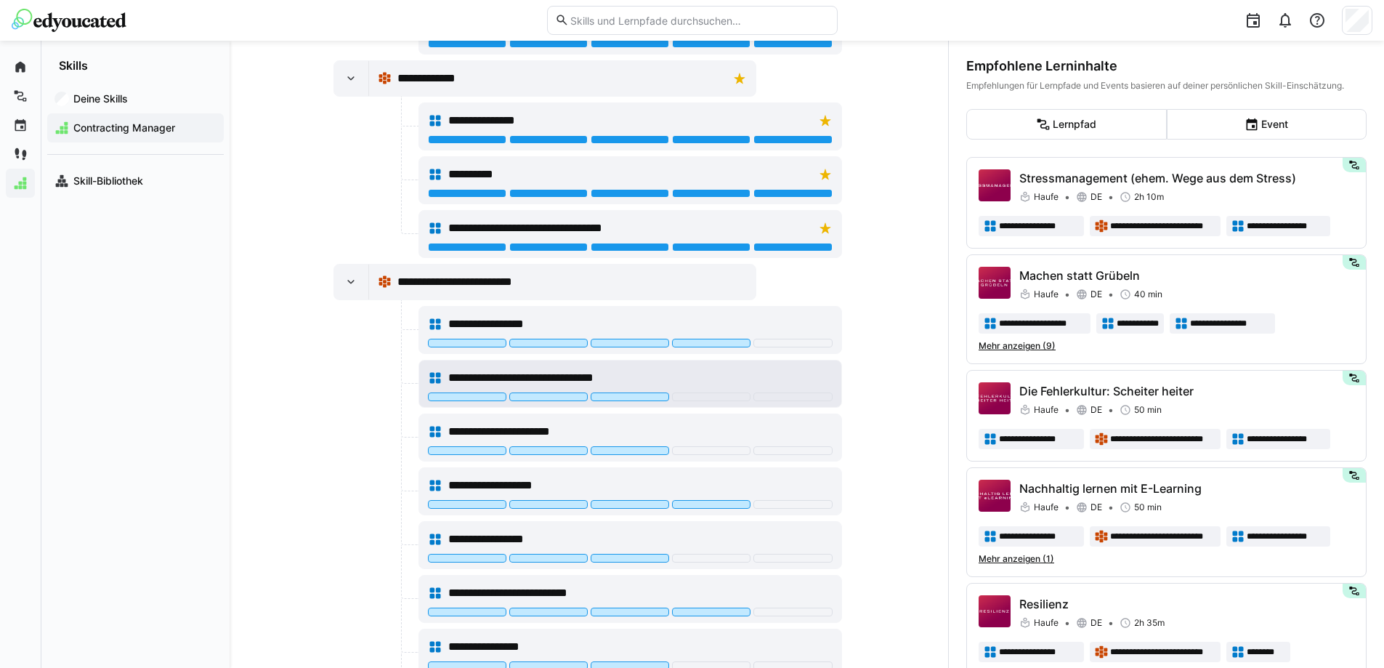
scroll to position [939, 0]
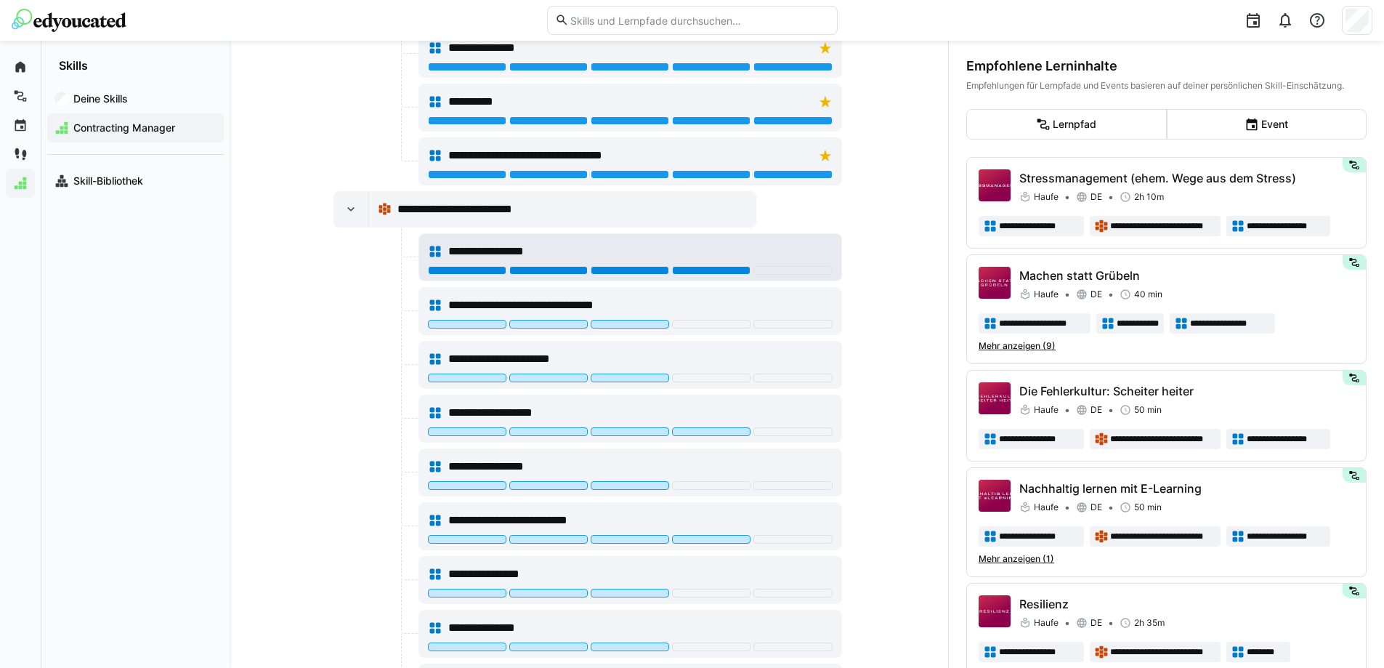
click at [714, 272] on div at bounding box center [711, 270] width 78 height 9
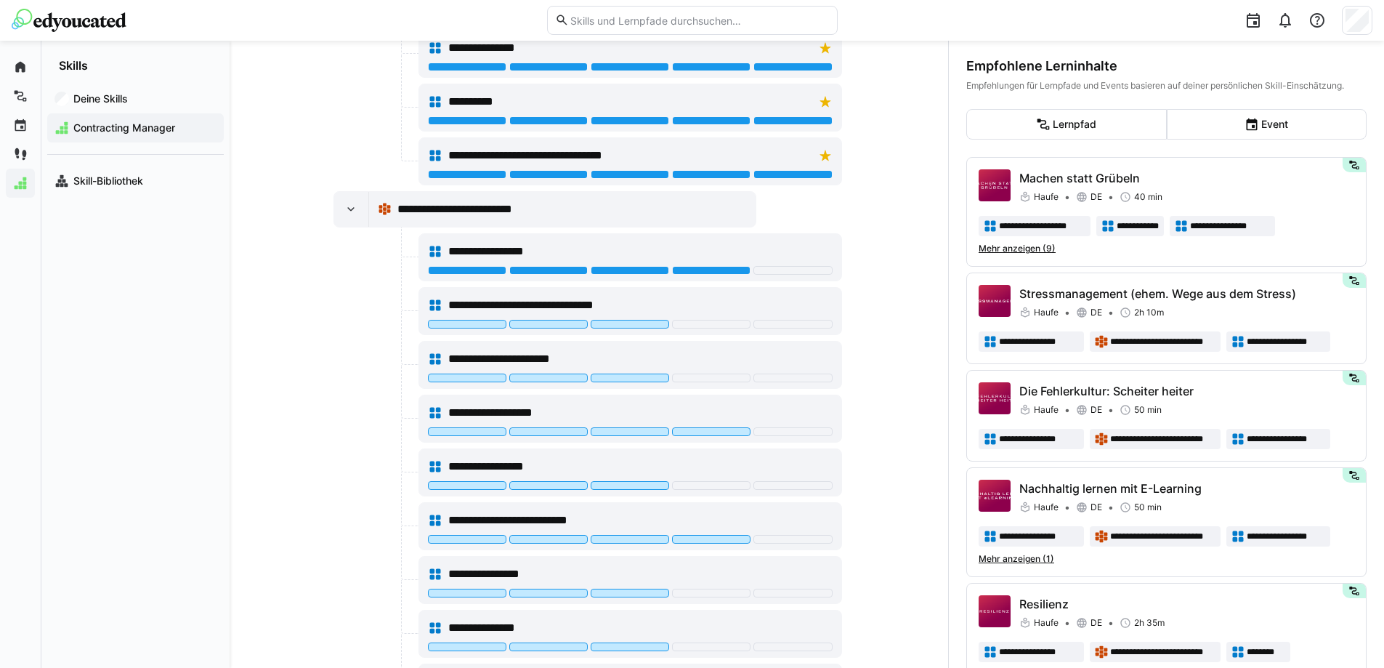
scroll to position [1011, 0]
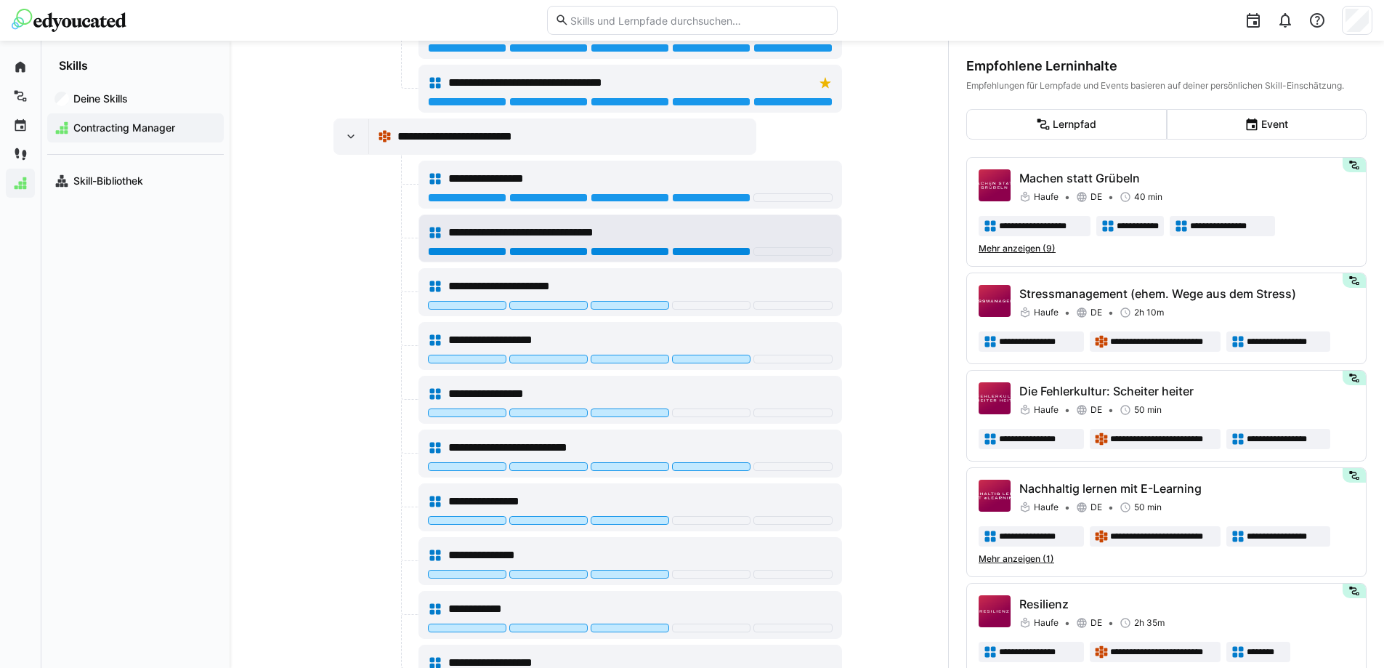
click at [694, 251] on div at bounding box center [711, 251] width 78 height 9
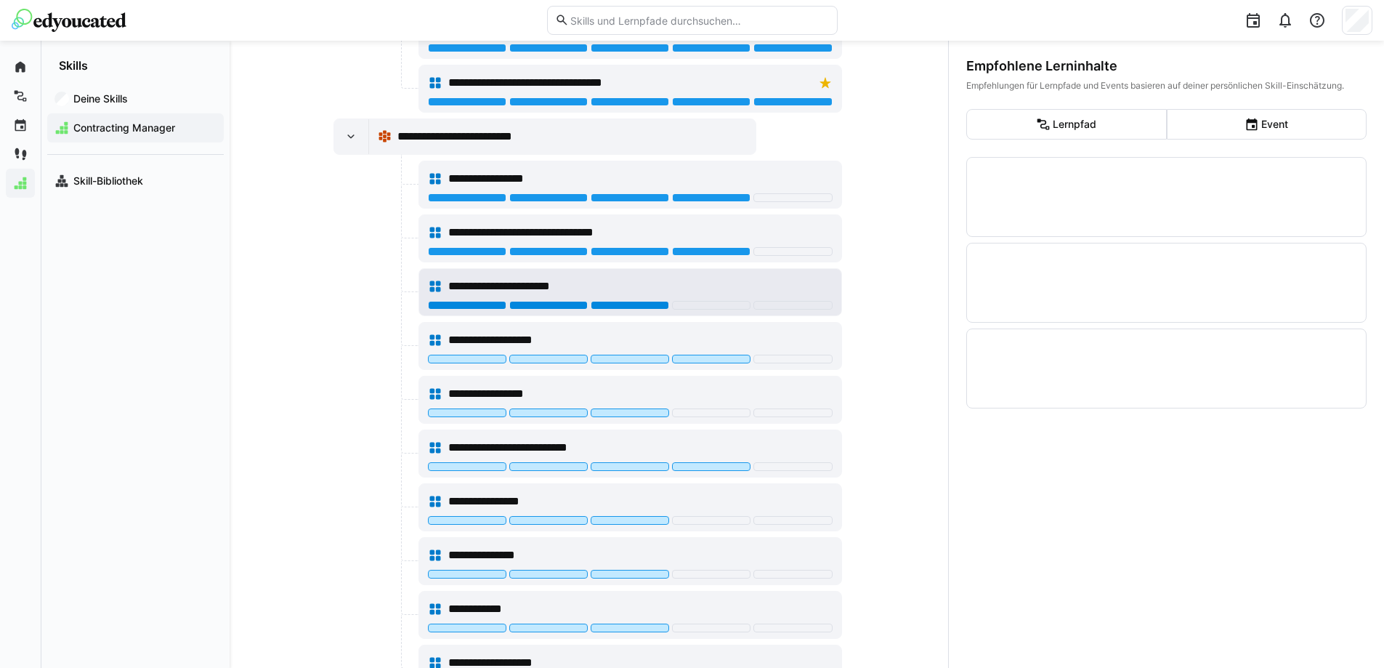
click at [648, 304] on div at bounding box center [630, 305] width 78 height 9
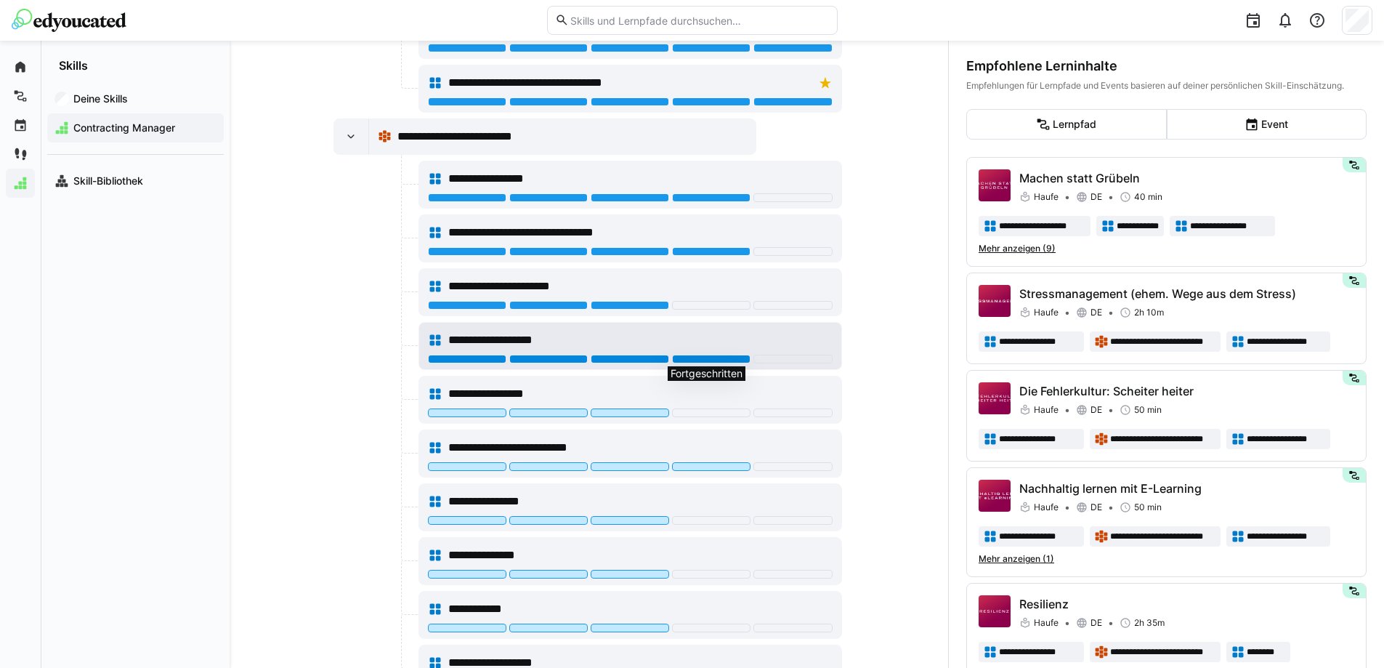
click at [704, 355] on div at bounding box center [711, 359] width 78 height 9
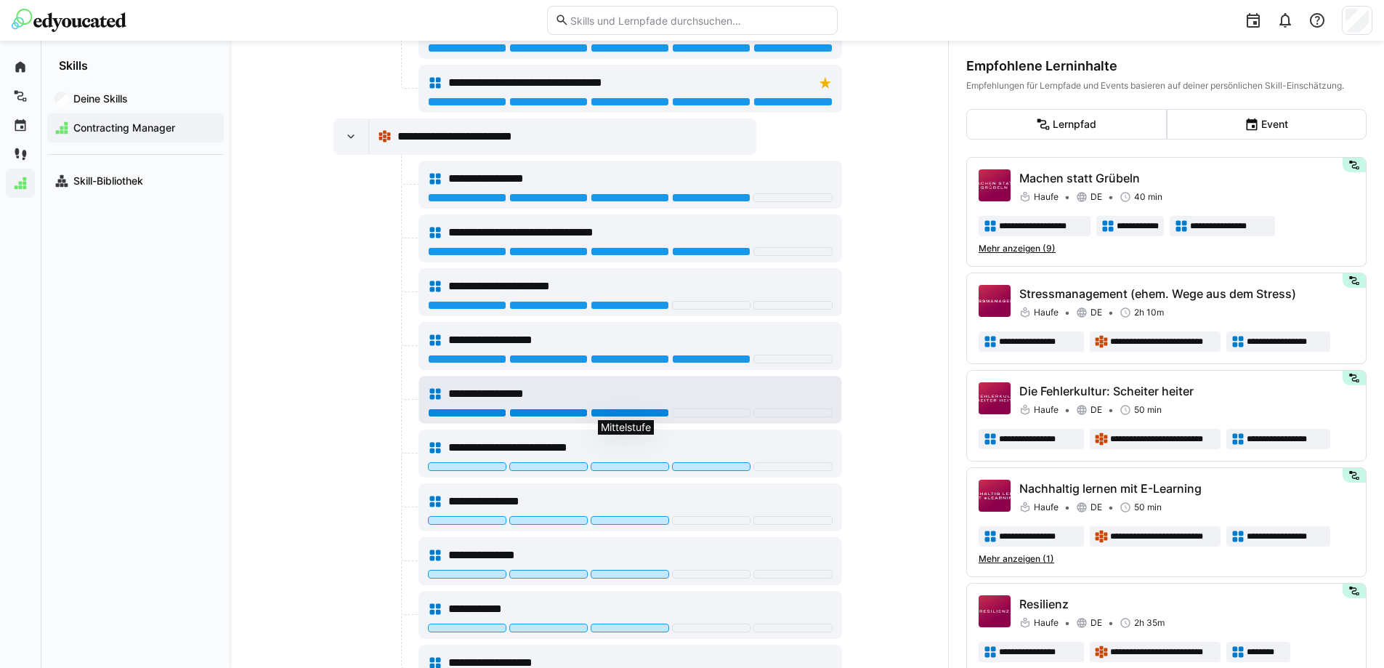
click at [629, 414] on div at bounding box center [630, 412] width 78 height 9
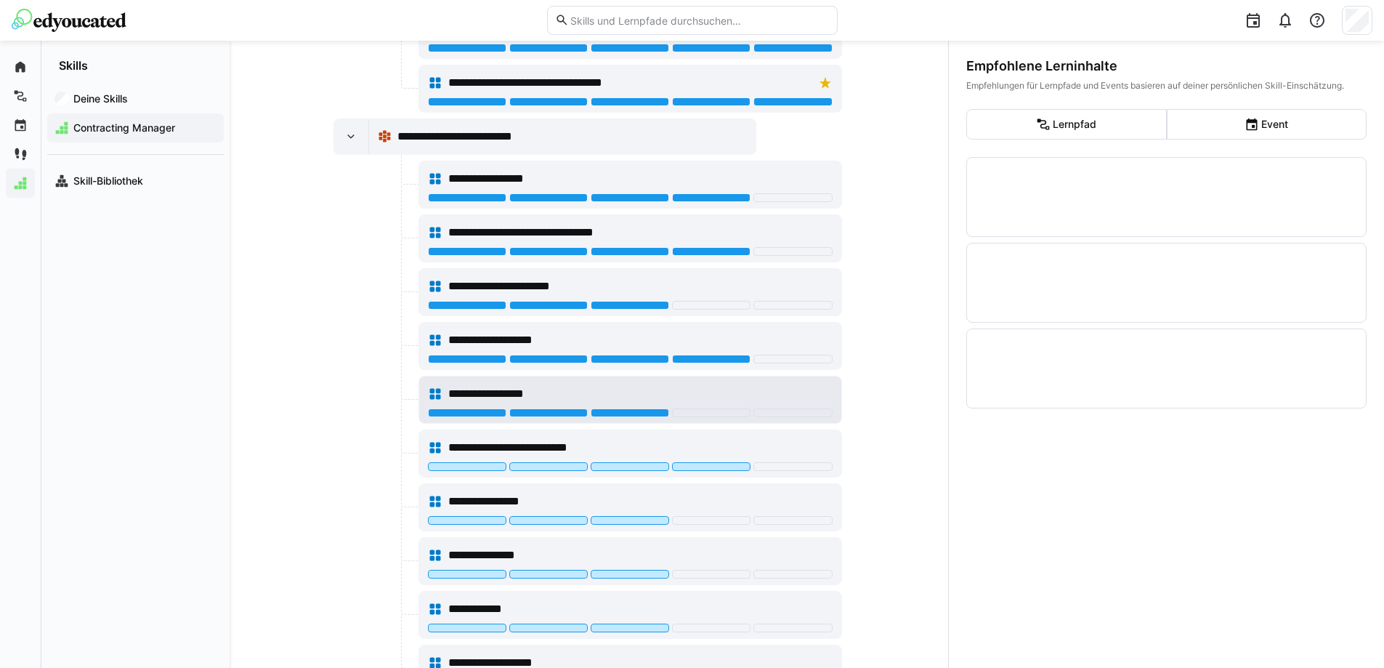
scroll to position [1084, 0]
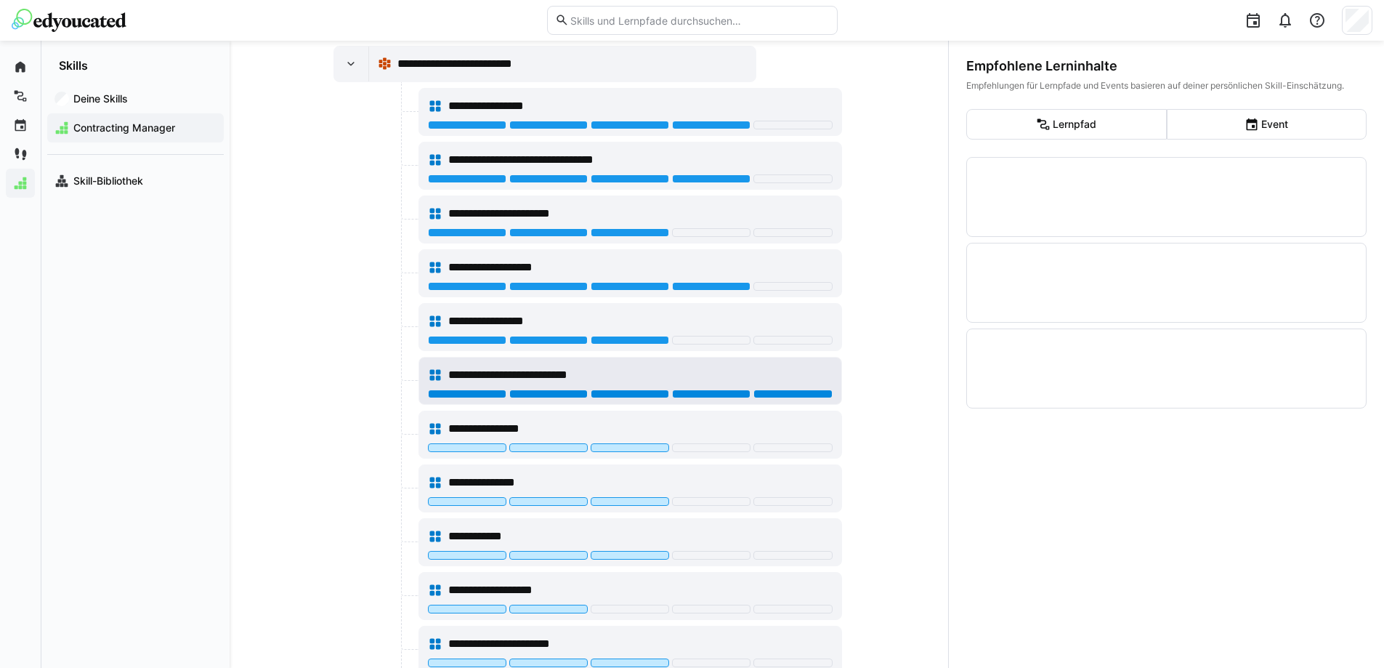
click at [789, 393] on div at bounding box center [793, 393] width 78 height 9
click at [708, 392] on div at bounding box center [711, 393] width 78 height 9
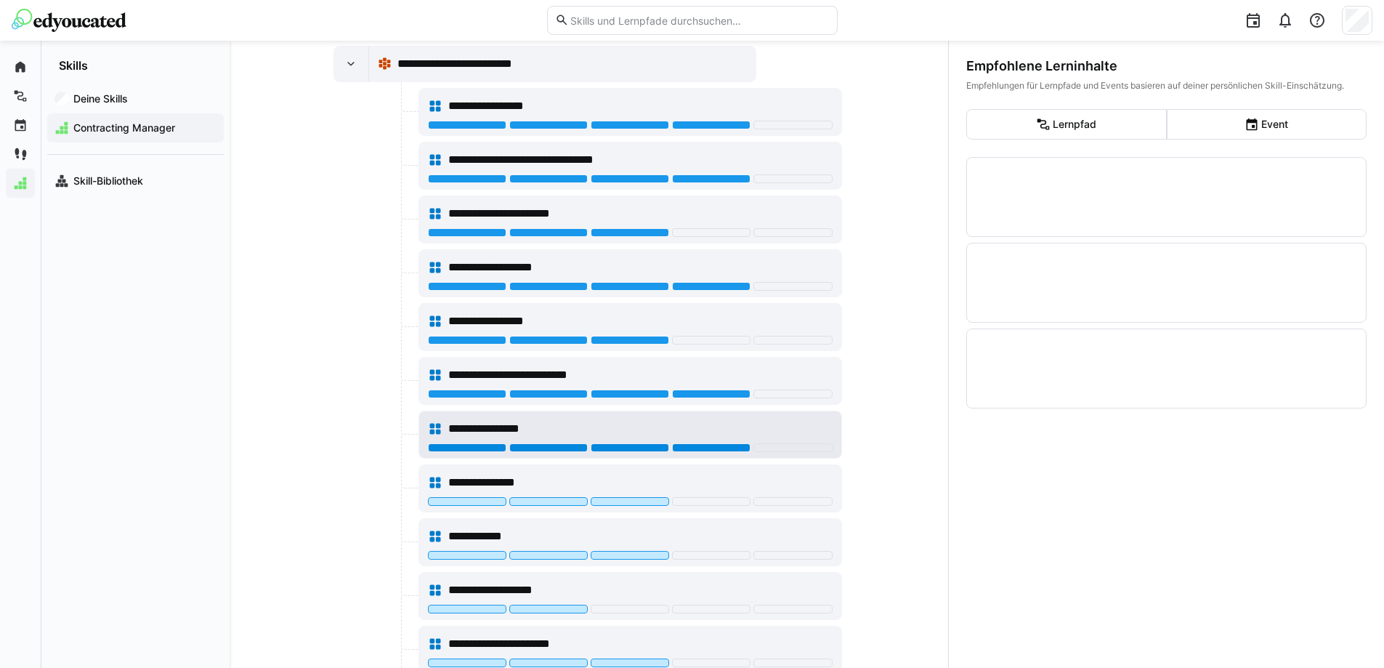
click at [696, 445] on div at bounding box center [711, 447] width 78 height 9
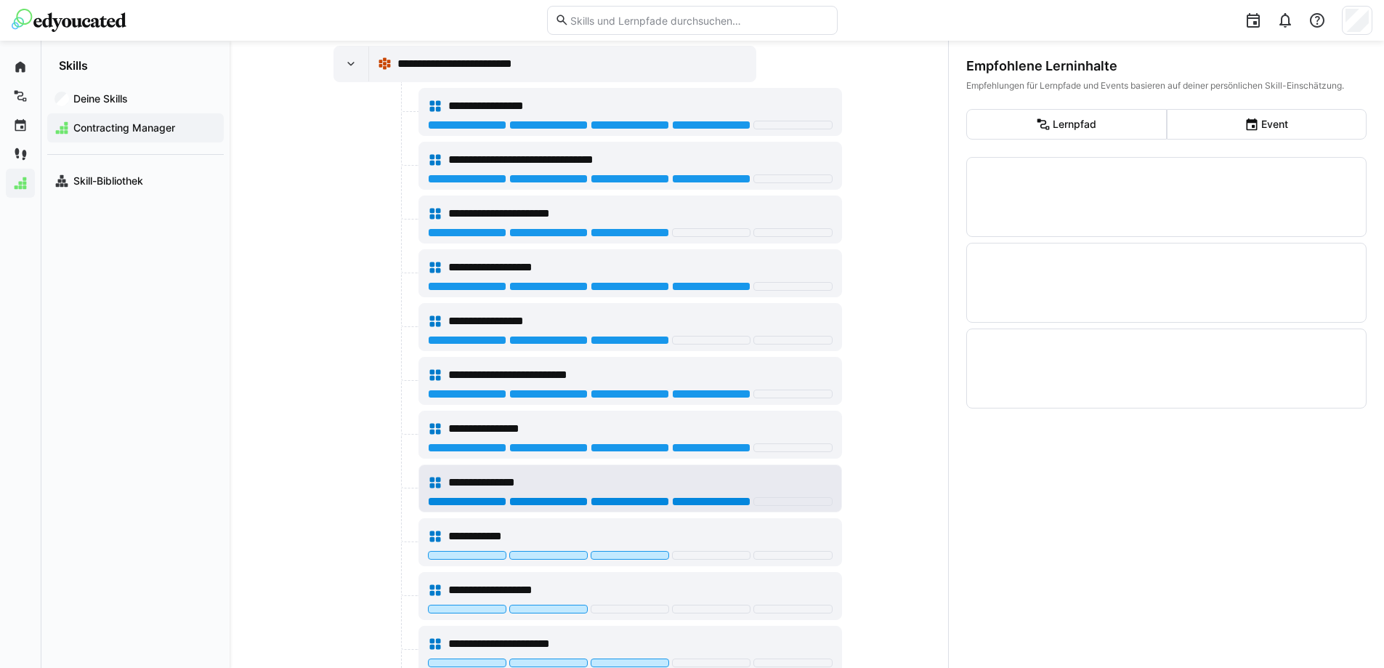
click at [689, 500] on div at bounding box center [711, 501] width 78 height 9
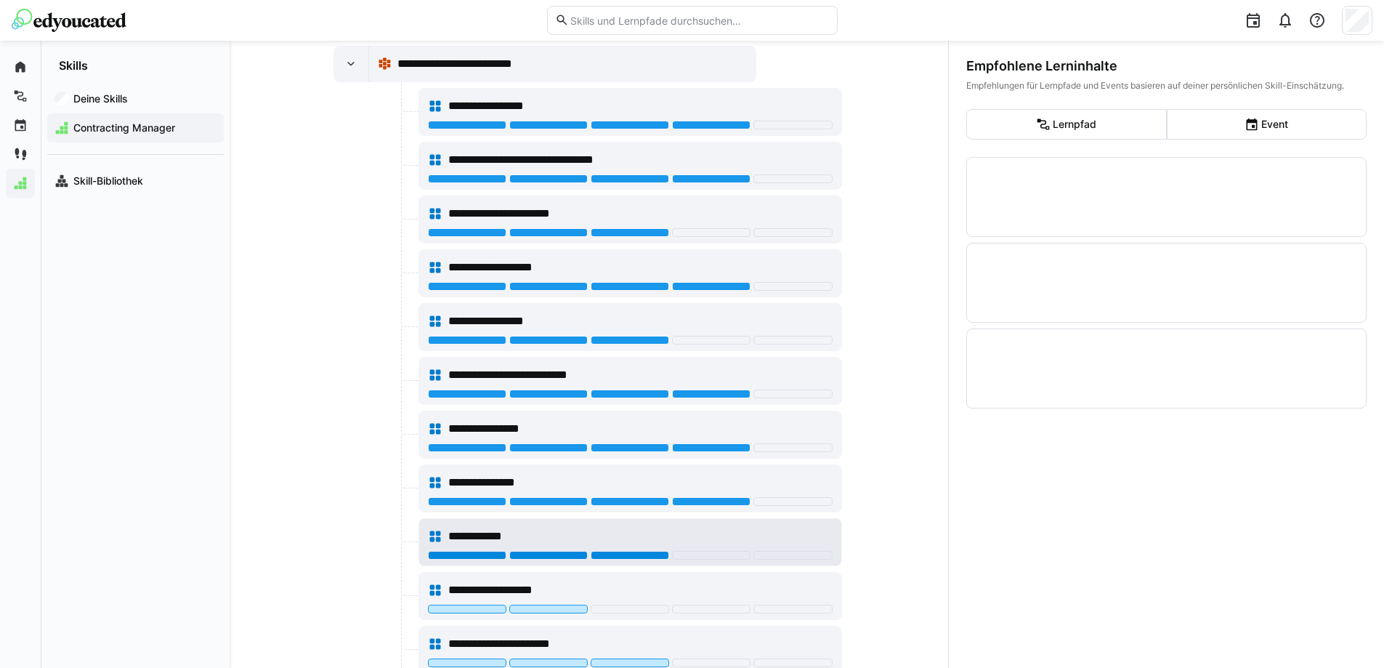
click at [637, 553] on div at bounding box center [630, 555] width 78 height 9
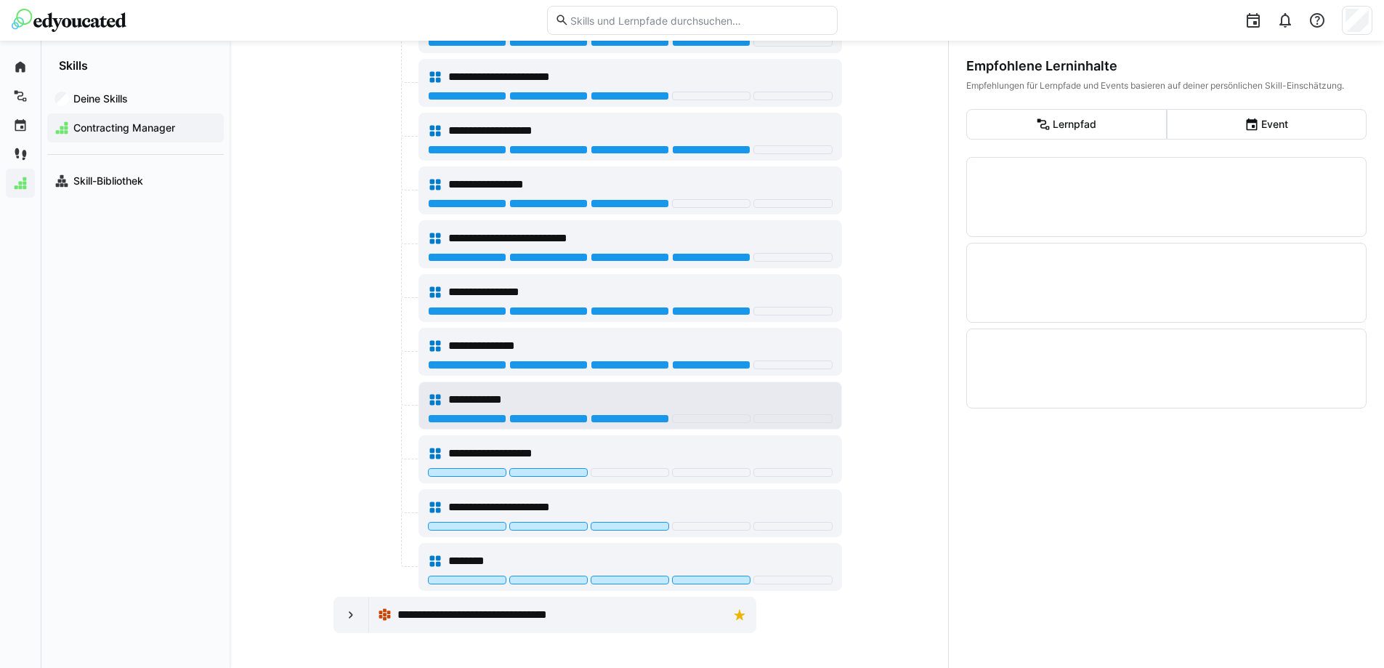
click at [687, 417] on div at bounding box center [711, 418] width 78 height 9
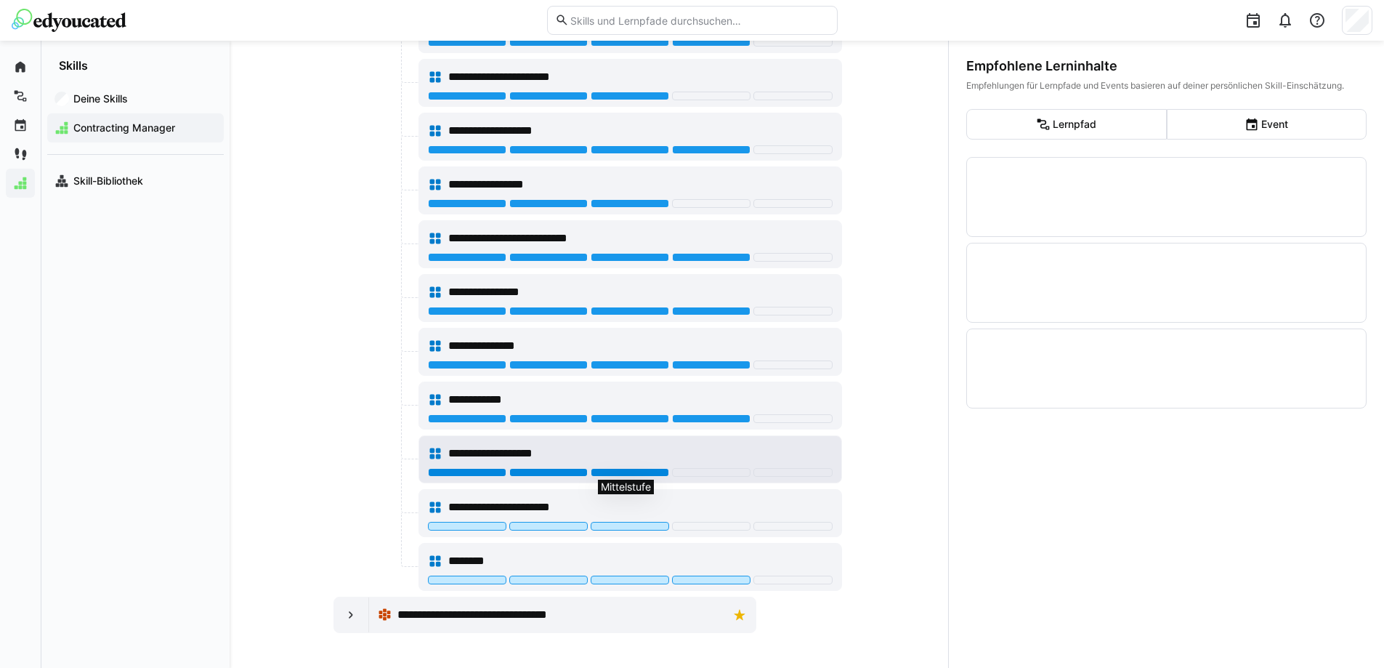
click at [621, 472] on div at bounding box center [630, 472] width 78 height 9
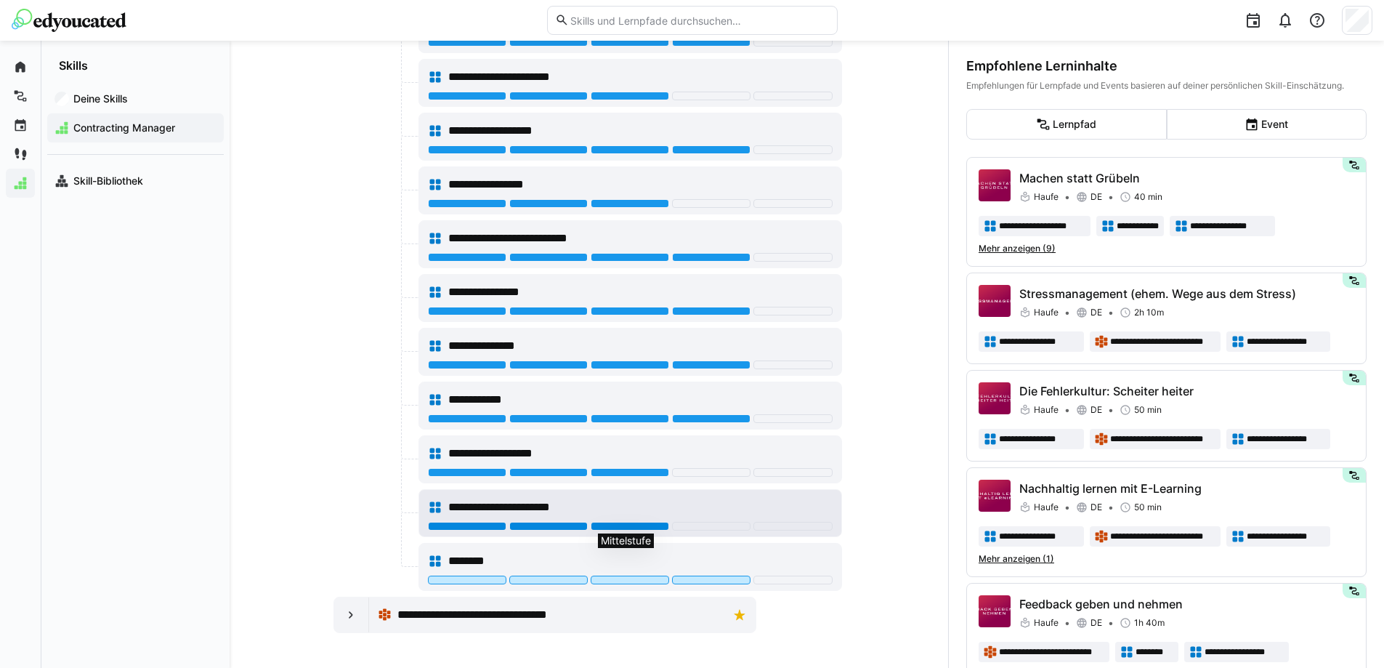
click at [639, 525] on div at bounding box center [630, 526] width 78 height 9
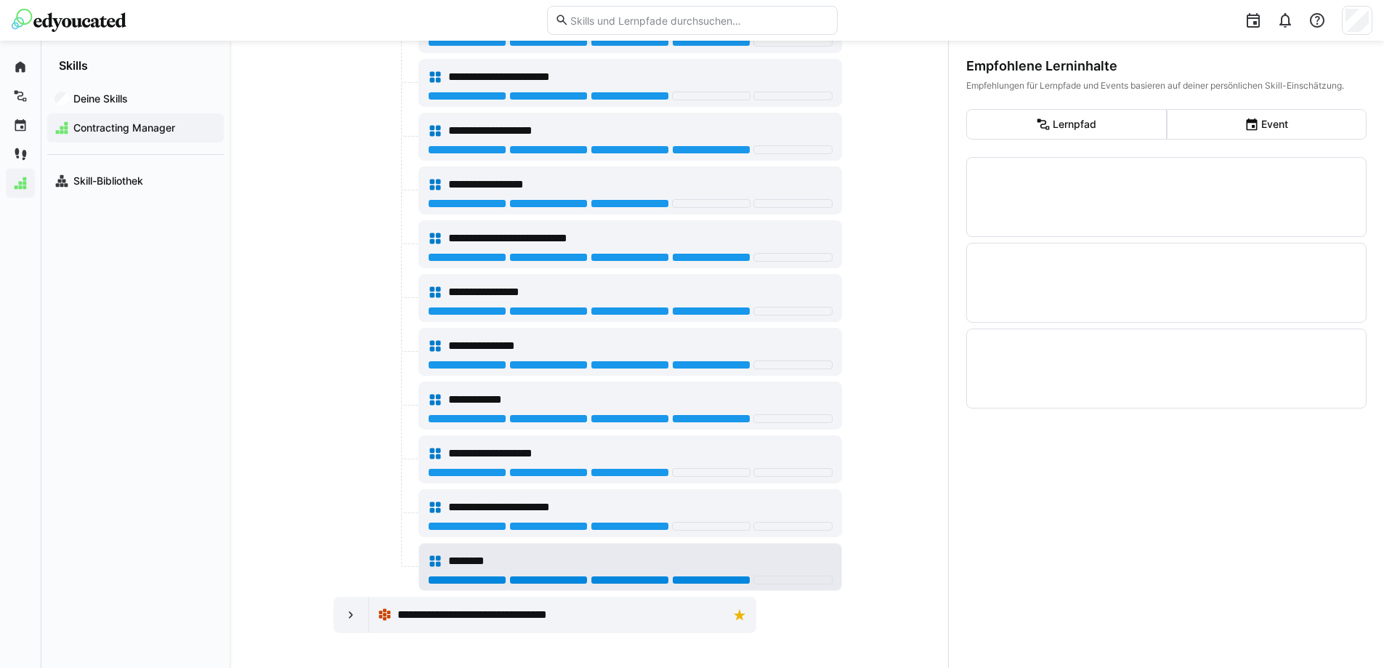
click at [689, 578] on div at bounding box center [711, 579] width 78 height 9
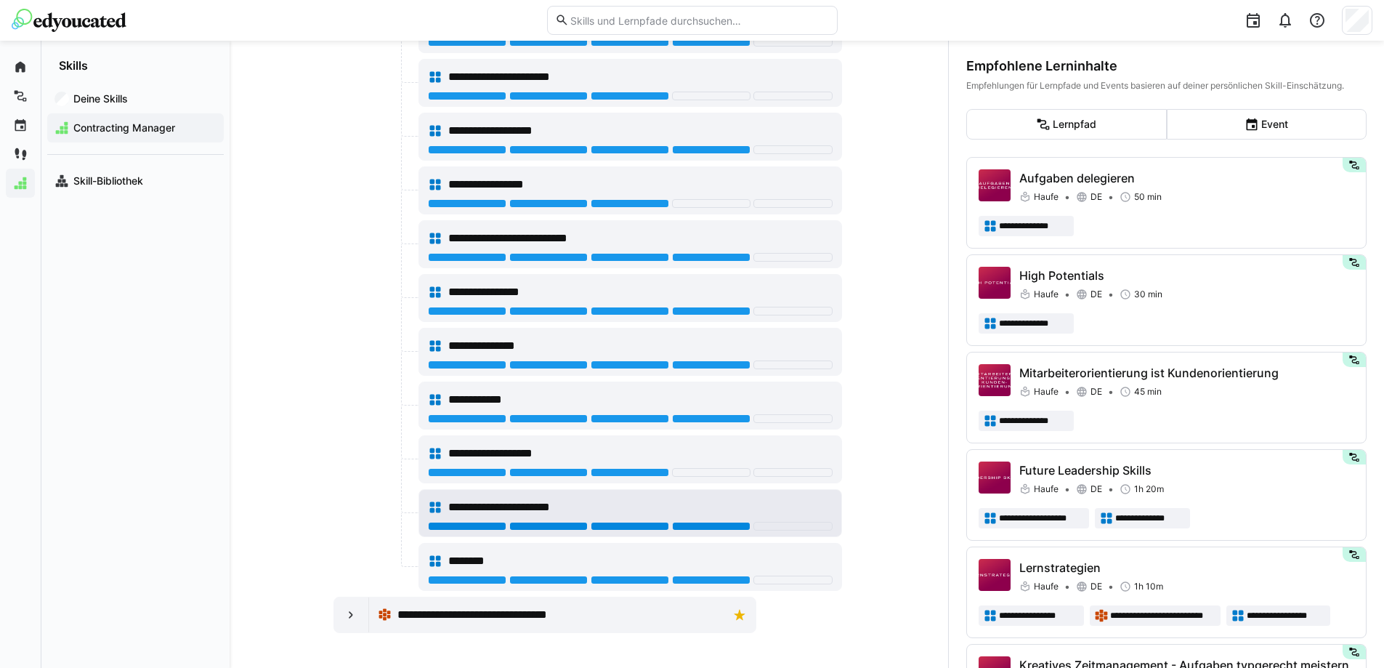
click at [700, 523] on div at bounding box center [711, 526] width 78 height 9
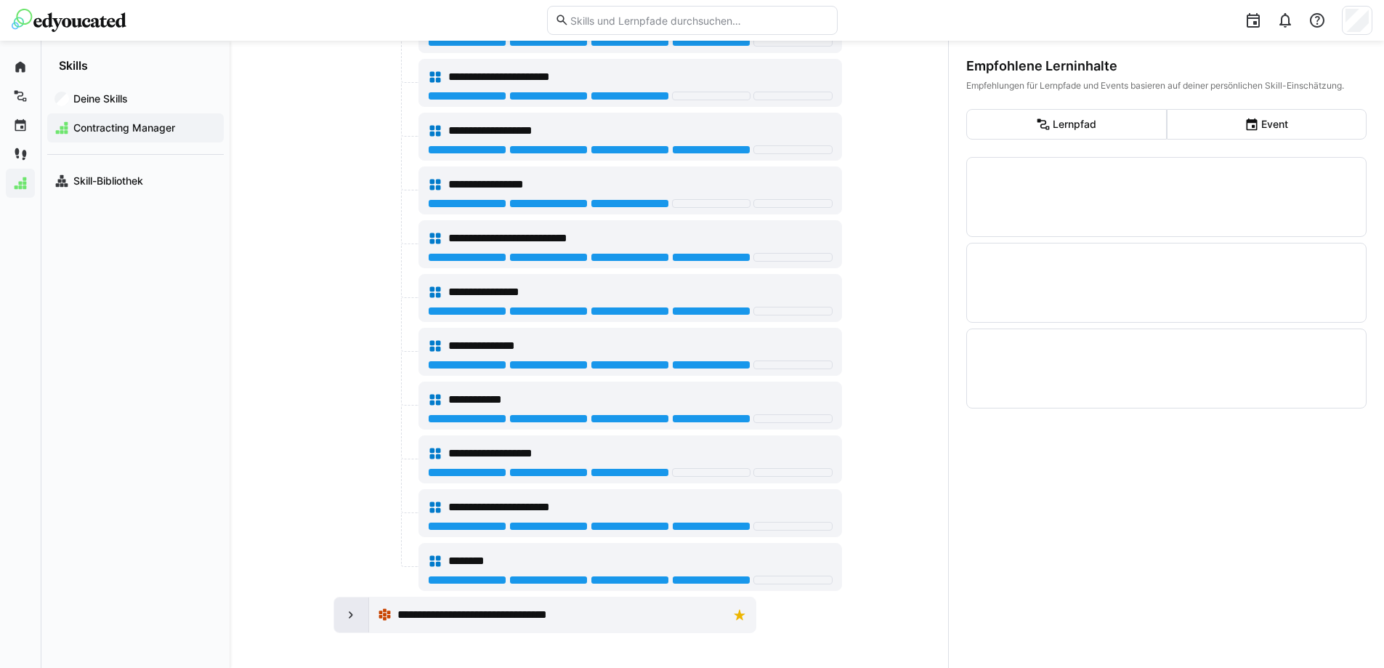
click at [352, 624] on div at bounding box center [351, 614] width 35 height 35
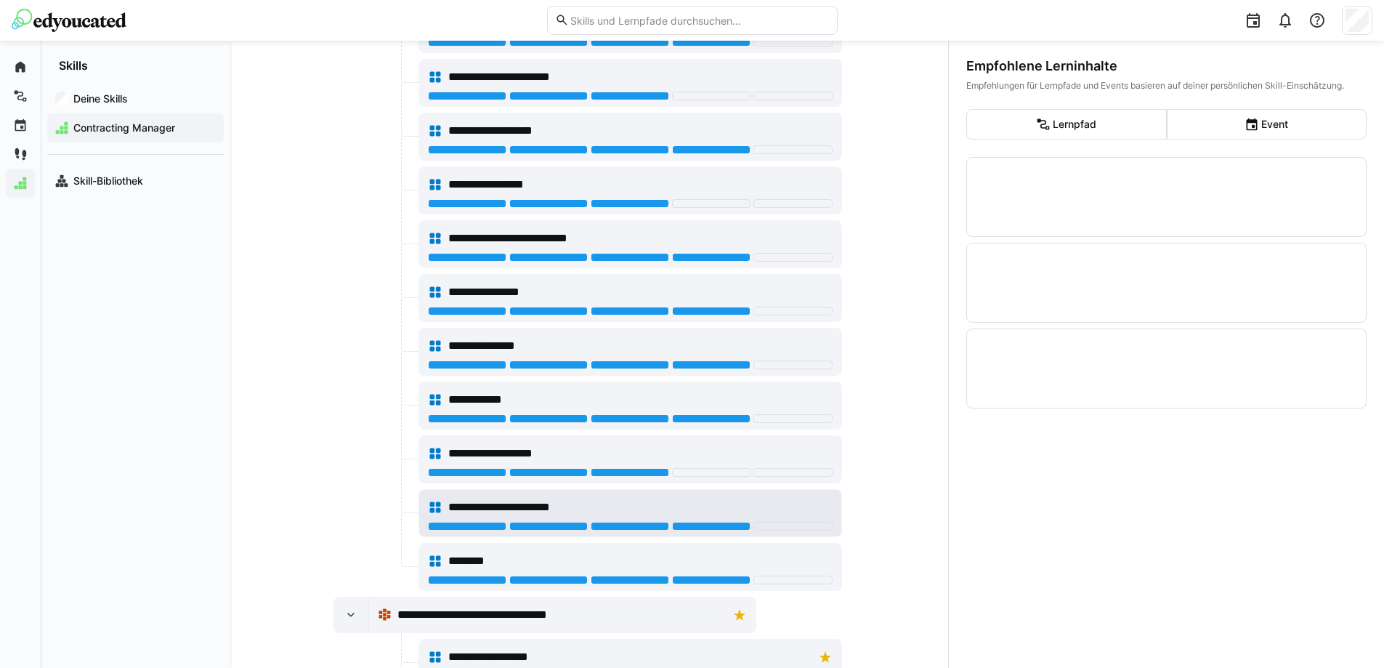
scroll to position [1490, 0]
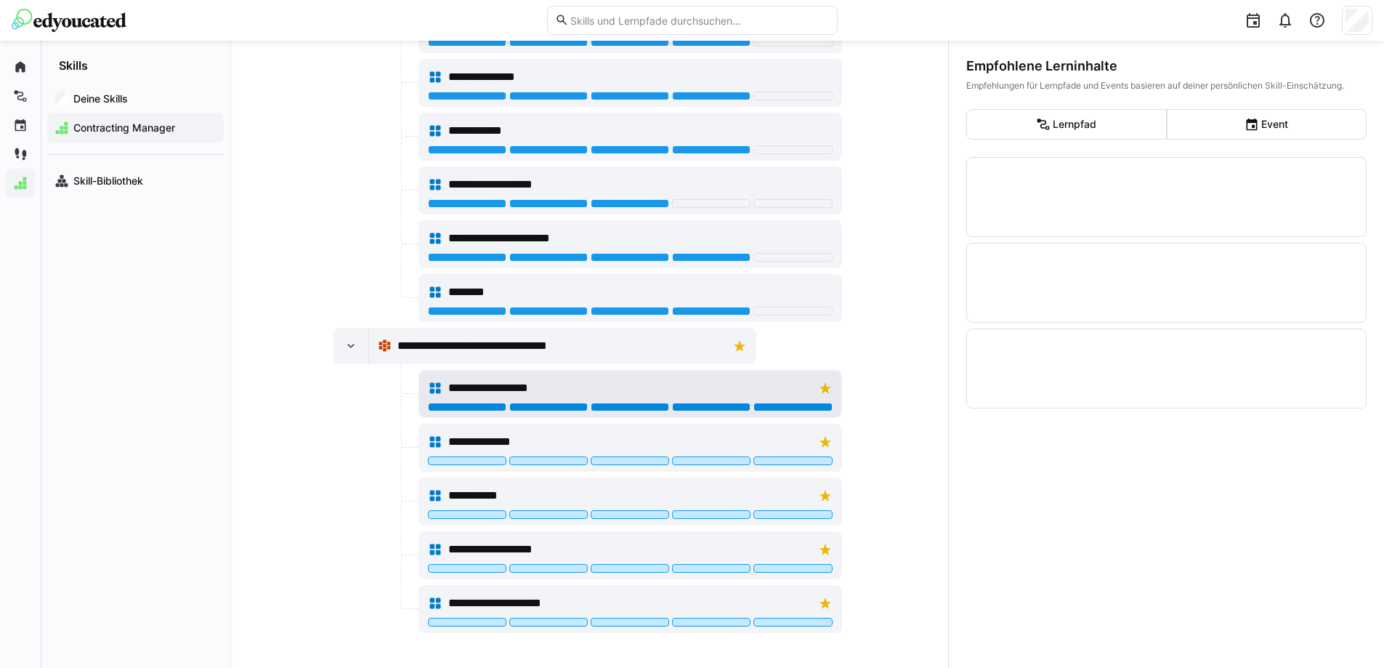
click at [799, 404] on div at bounding box center [793, 407] width 78 height 9
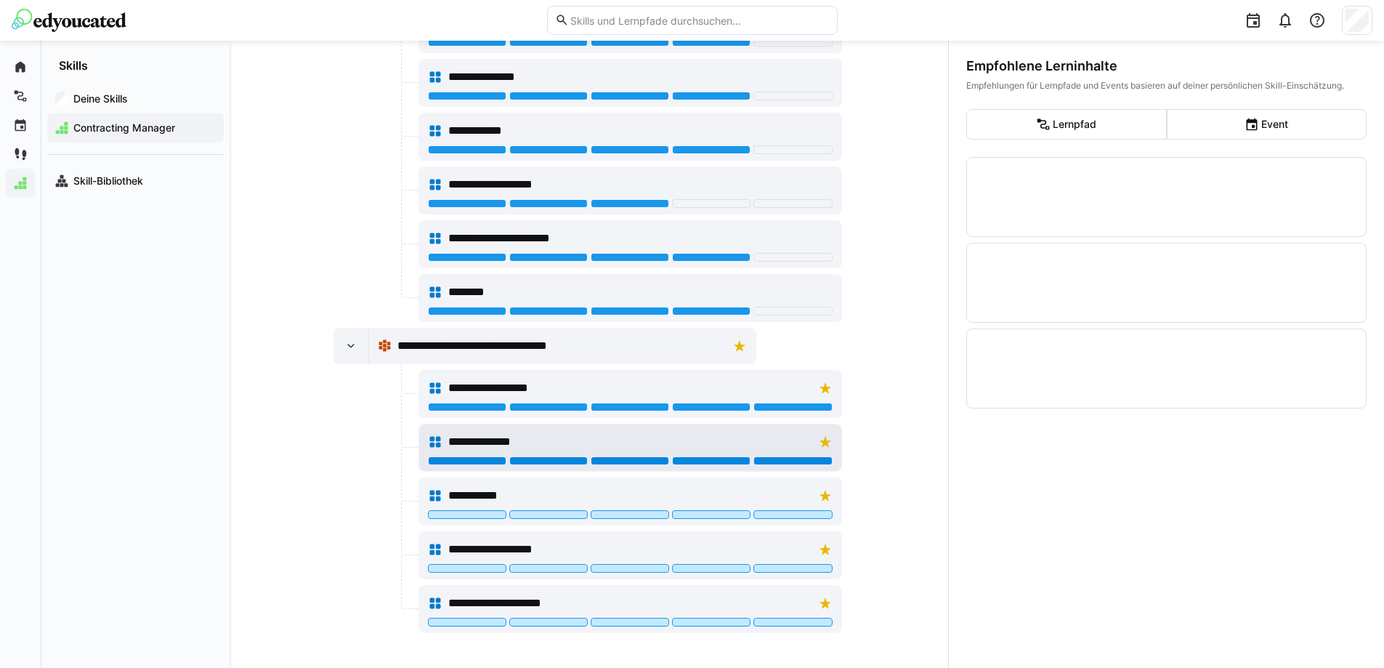
click at [788, 463] on div at bounding box center [793, 460] width 78 height 9
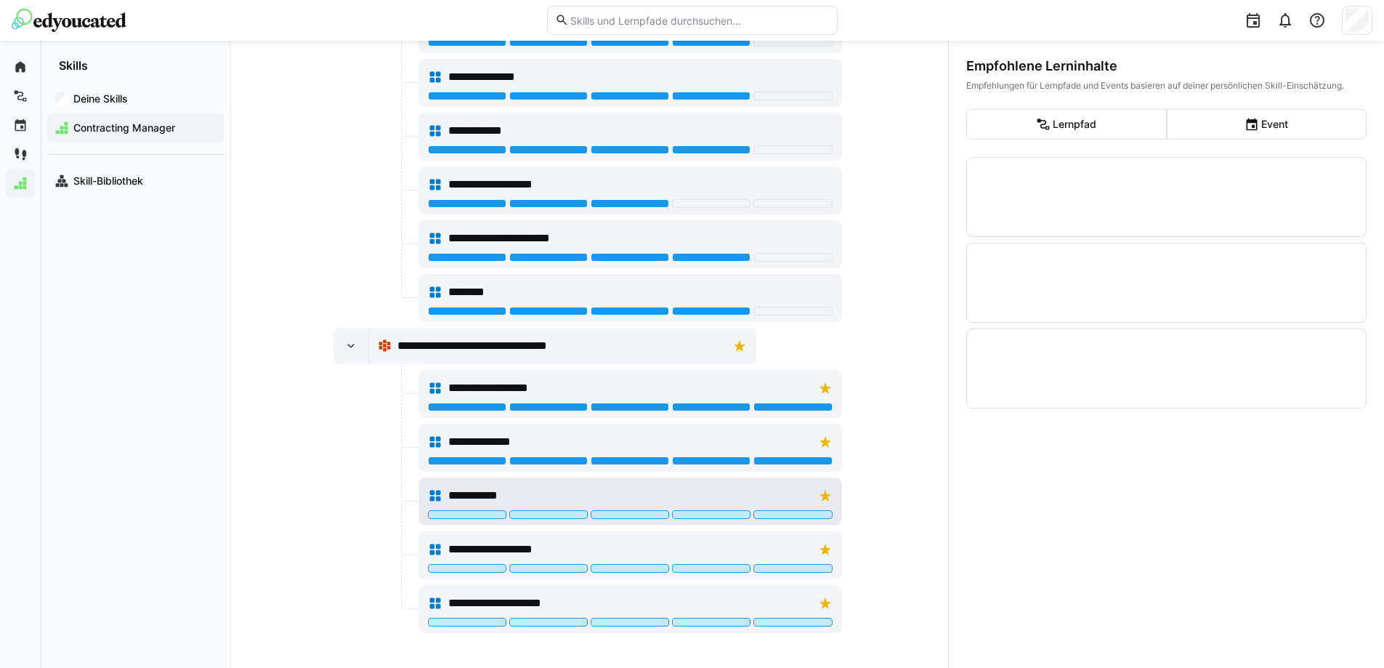
click at [785, 520] on div at bounding box center [630, 516] width 405 height 12
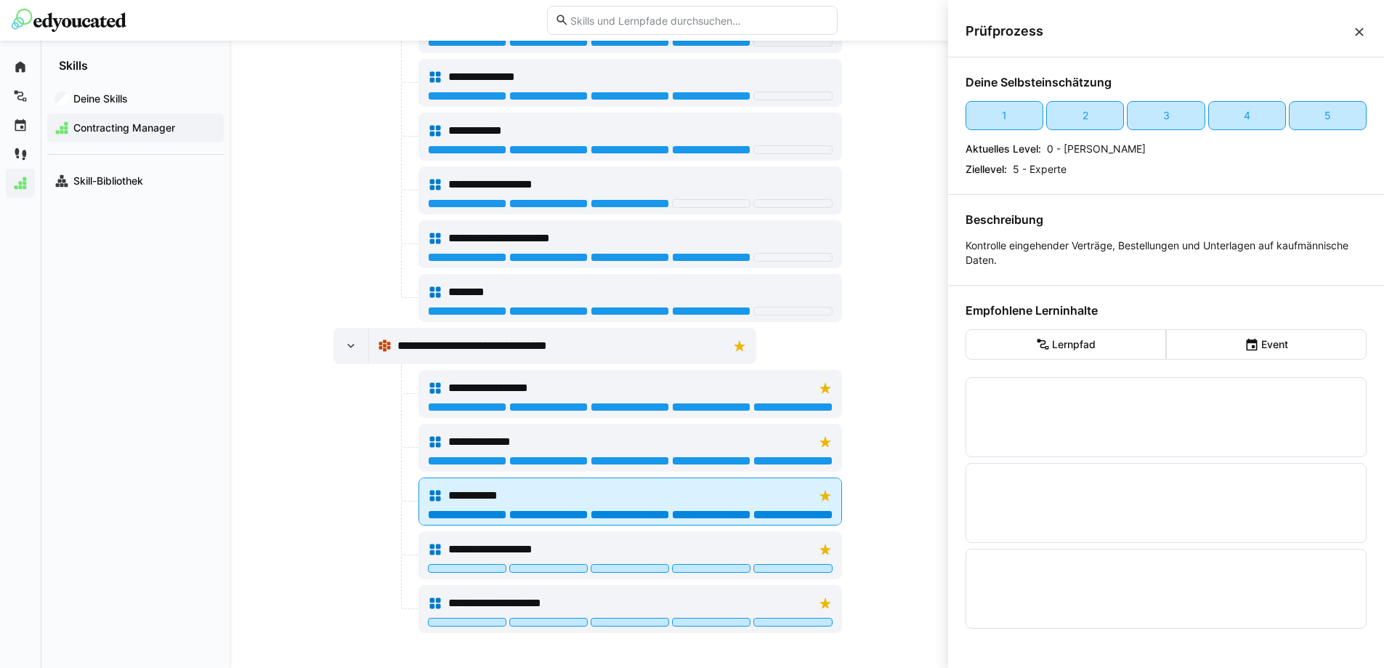
click at [788, 514] on div at bounding box center [793, 514] width 78 height 9
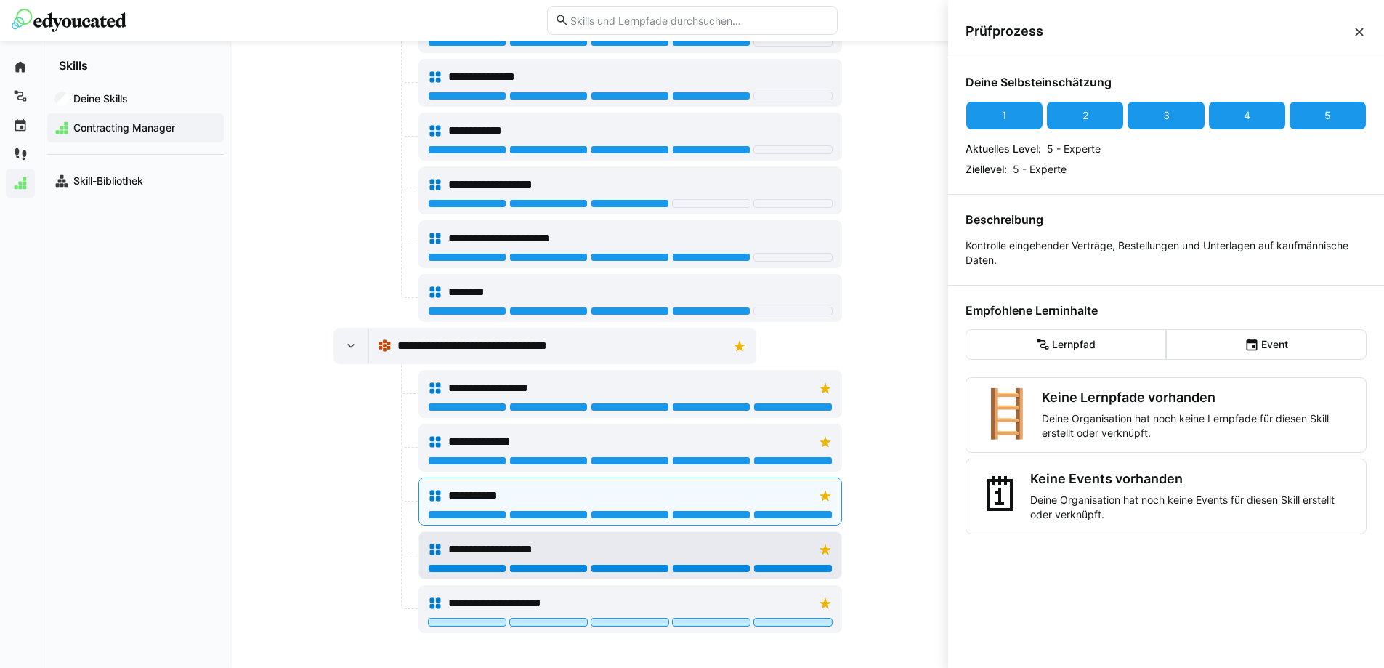
click at [787, 566] on div at bounding box center [793, 568] width 78 height 9
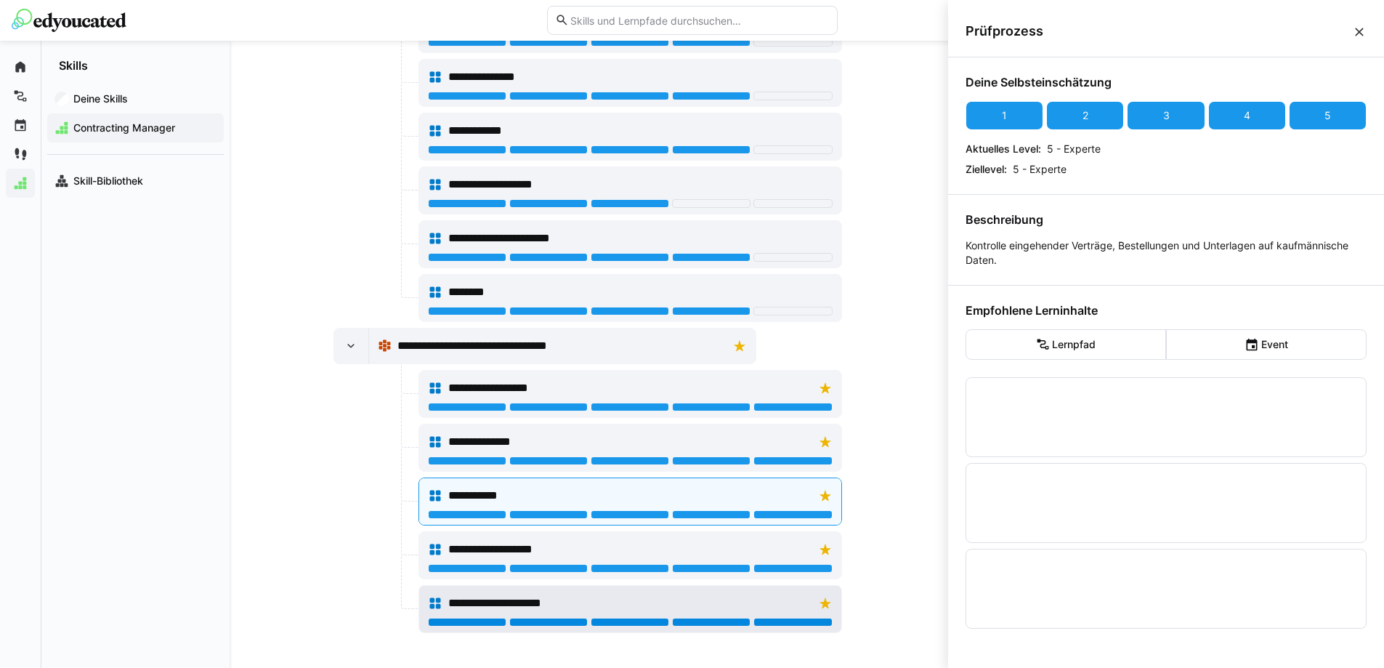
click at [791, 621] on div at bounding box center [793, 622] width 78 height 9
click at [886, 456] on div "**********" at bounding box center [589, 354] width 719 height 627
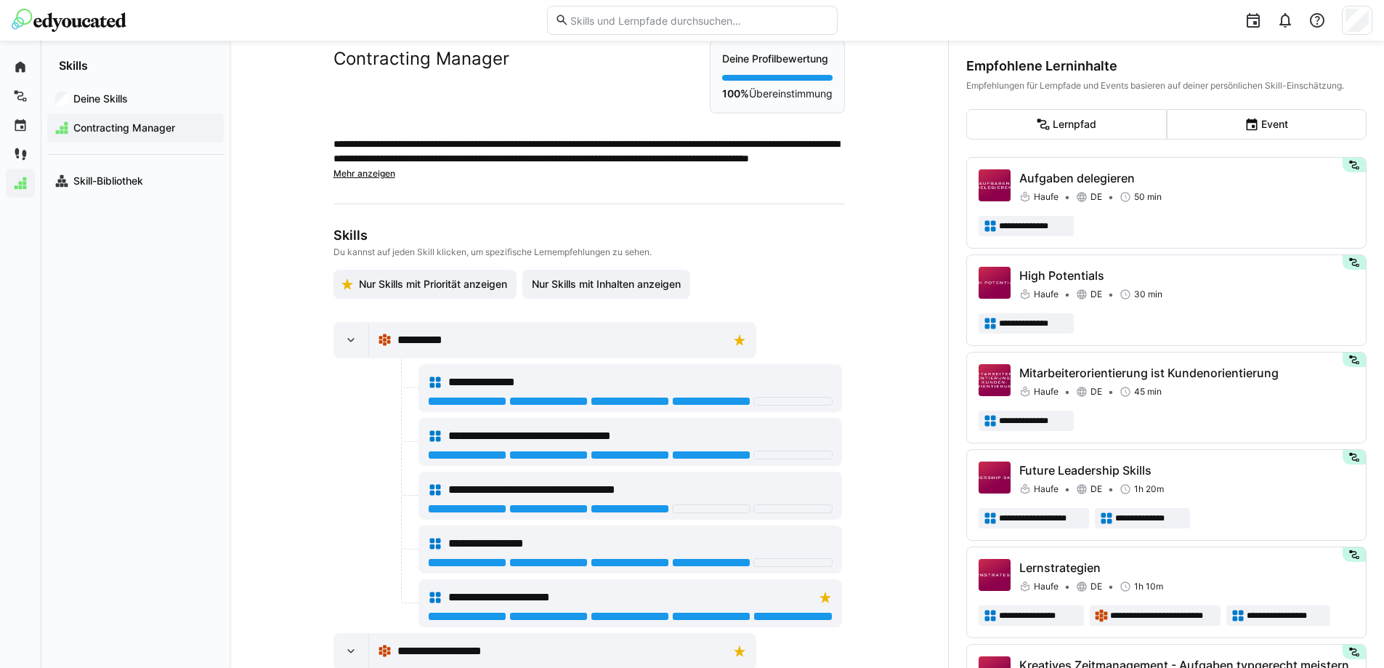
scroll to position [0, 0]
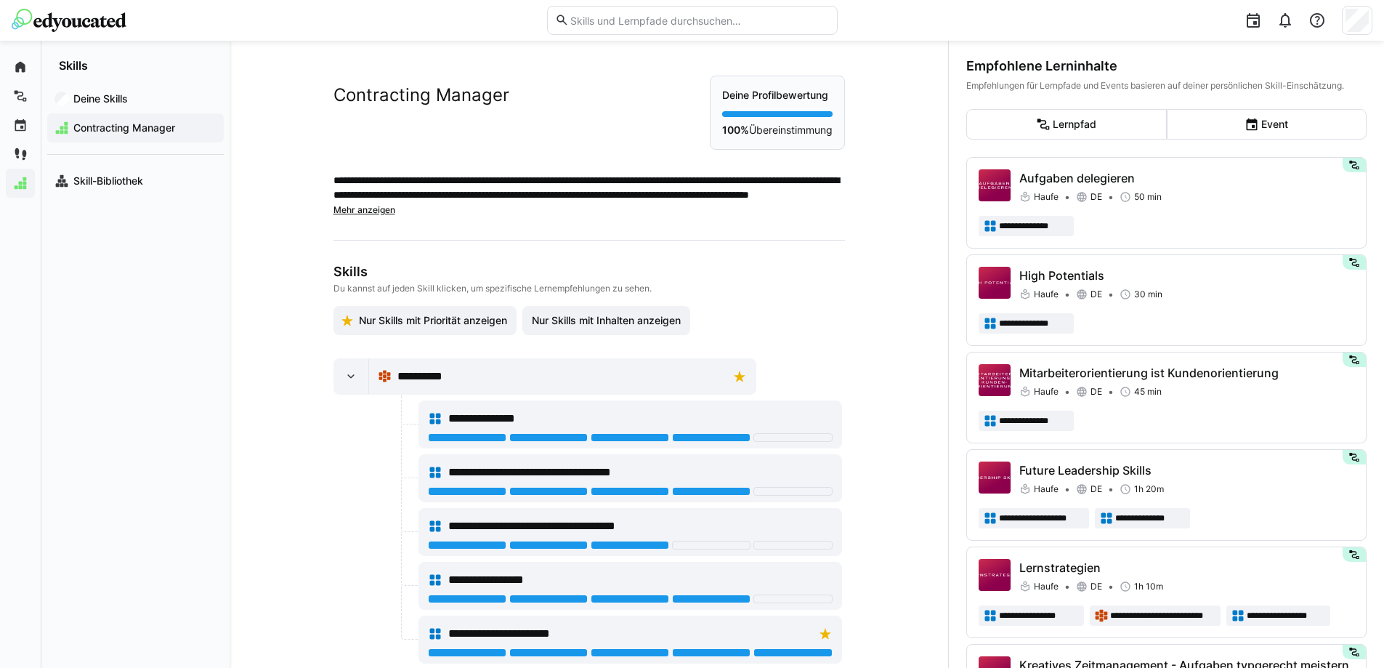
click at [905, 446] on div "**********" at bounding box center [589, 354] width 719 height 627
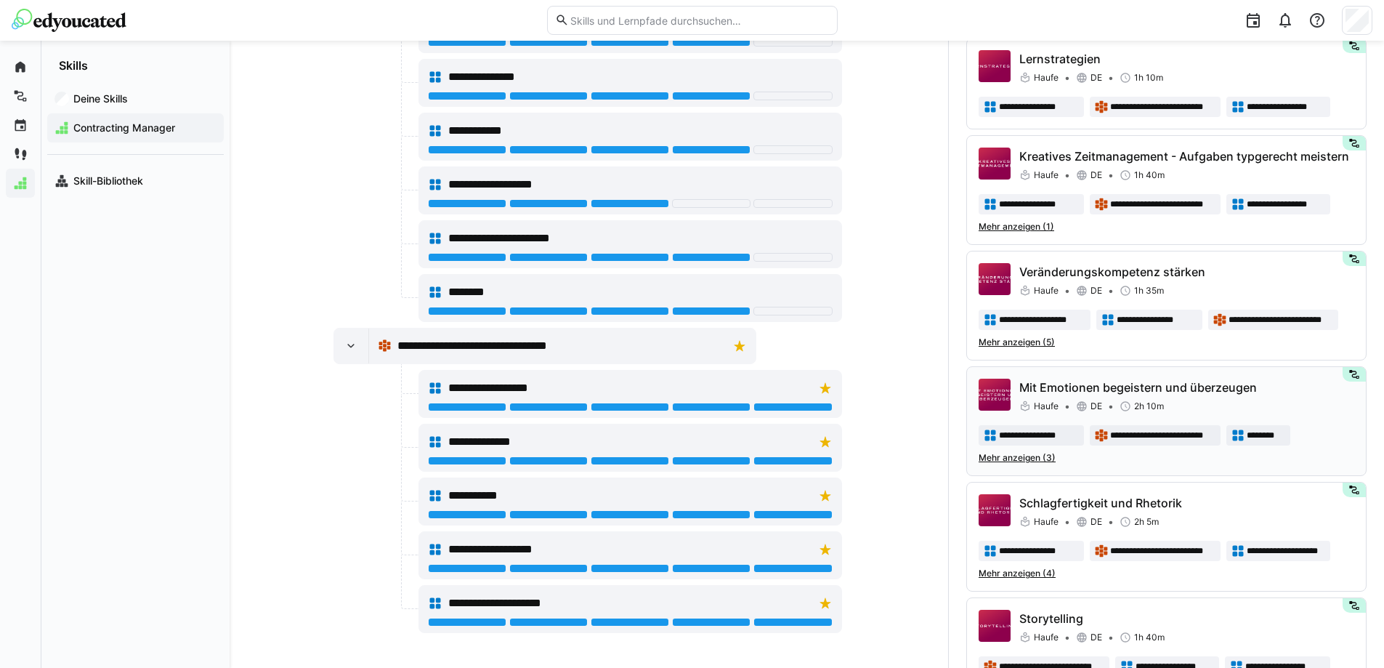
scroll to position [581, 0]
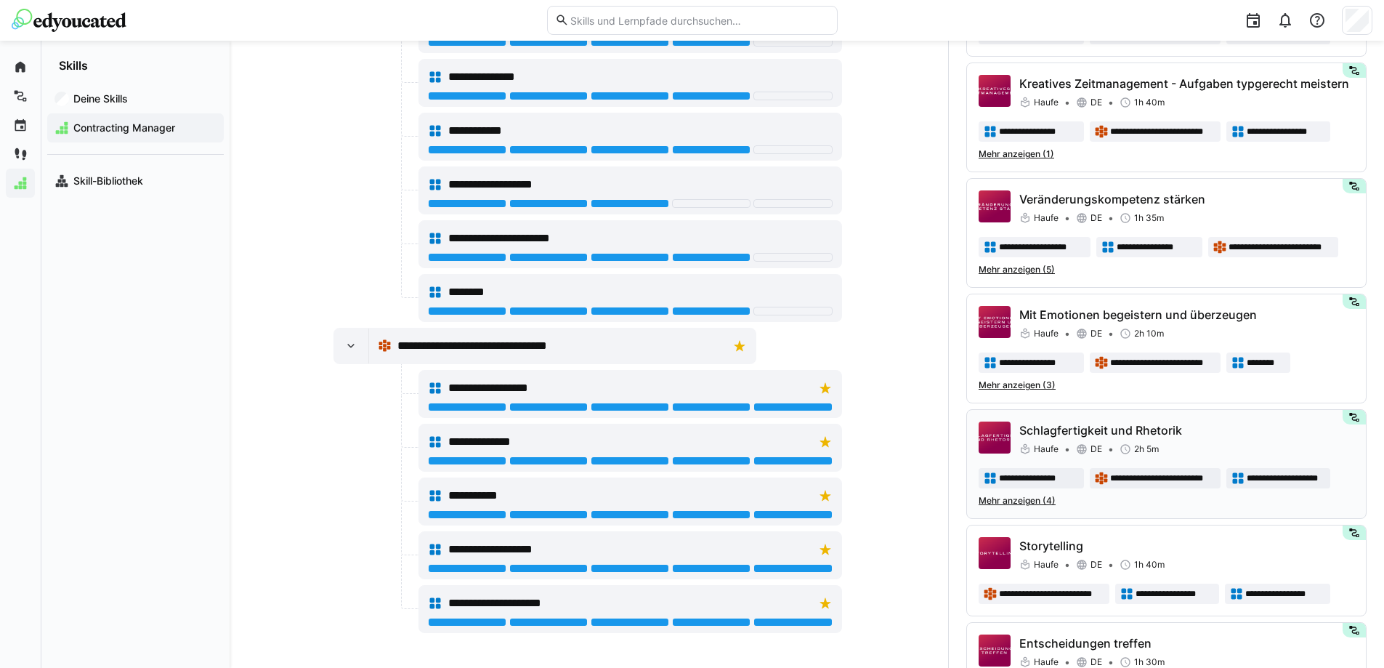
click at [1181, 441] on div "Schlagfertigkeit und Rhetorik Haufe DE 2h 5m" at bounding box center [1186, 438] width 335 height 35
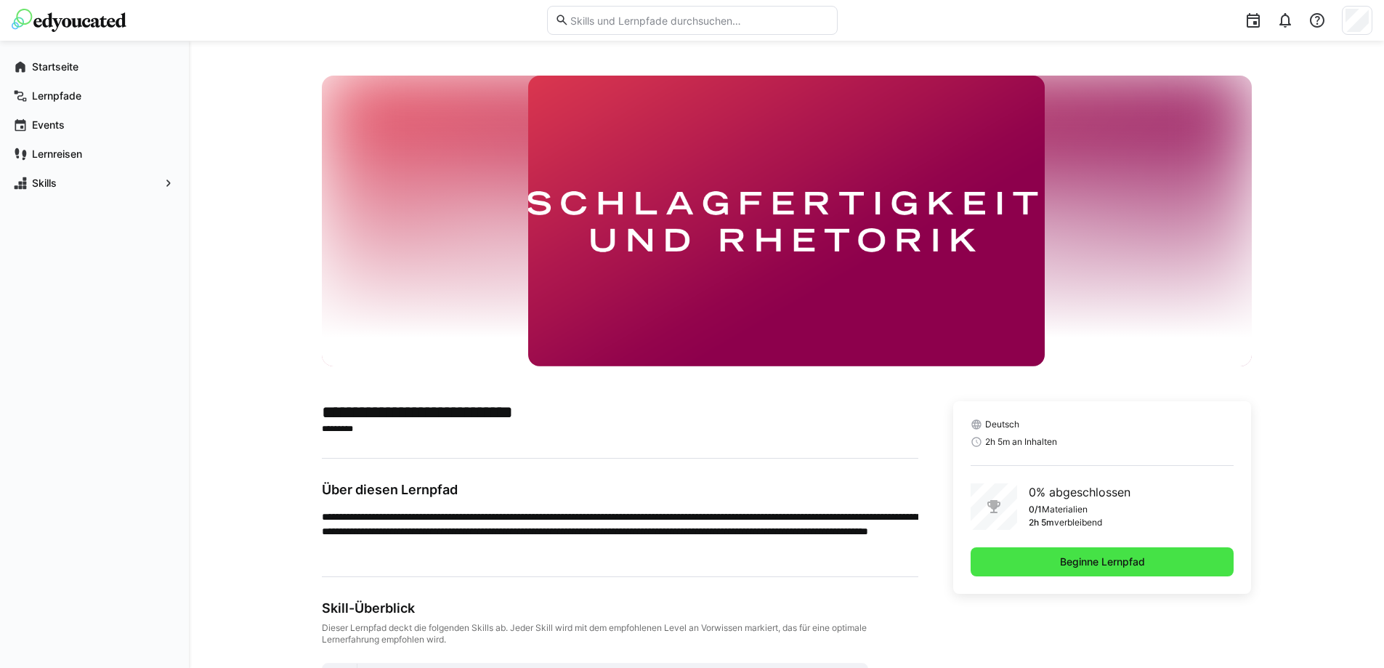
click at [1082, 567] on span "Beginne Lernpfad" at bounding box center [1102, 561] width 89 height 15
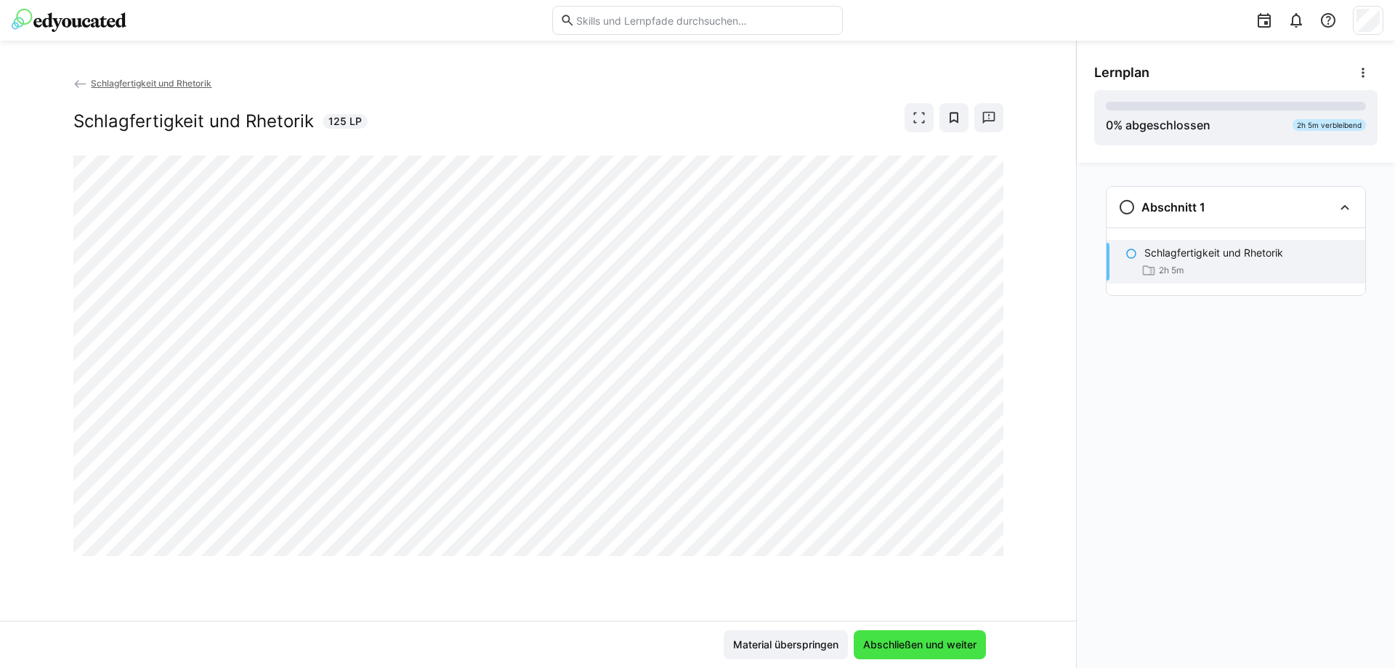
click at [913, 641] on span "Abschließen und weiter" at bounding box center [920, 644] width 118 height 15
click at [1031, 419] on div "Schlagfertigkeit und Rhetorik Schlagfertigkeit und Rhetorik 125 LP" at bounding box center [538, 348] width 1076 height 545
click at [61, 22] on img at bounding box center [69, 20] width 115 height 23
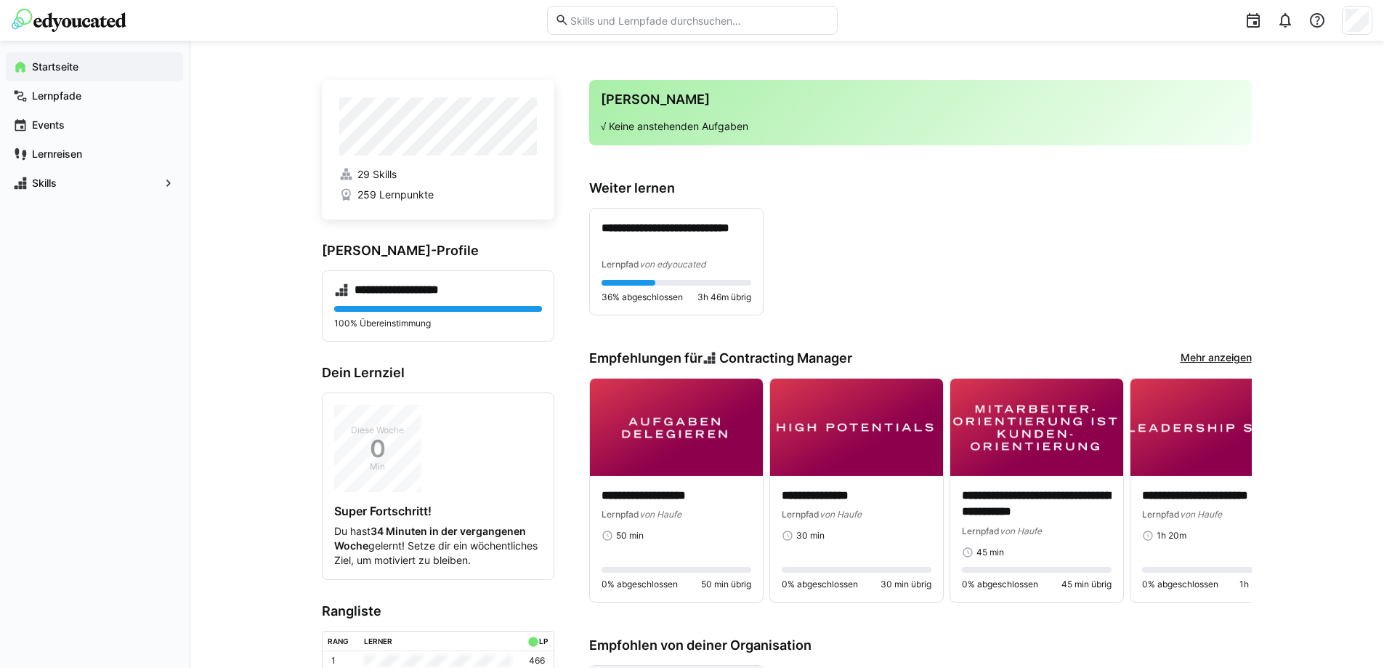
click at [841, 235] on div "**********" at bounding box center [920, 262] width 663 height 108
click at [915, 276] on div "**********" at bounding box center [920, 262] width 663 height 108
click at [243, 314] on div "**********" at bounding box center [786, 628] width 1195 height 1174
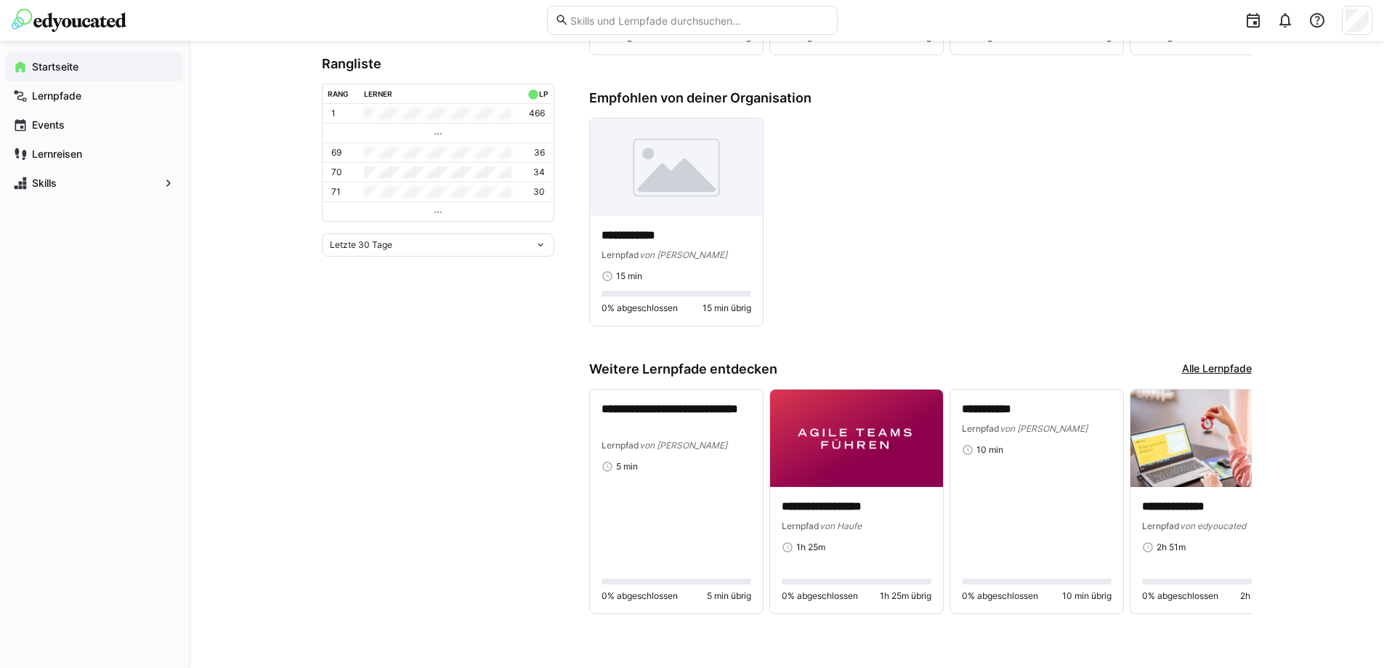
click at [254, 151] on div "**********" at bounding box center [786, 81] width 1195 height 1174
